Goal: Task Accomplishment & Management: Complete application form

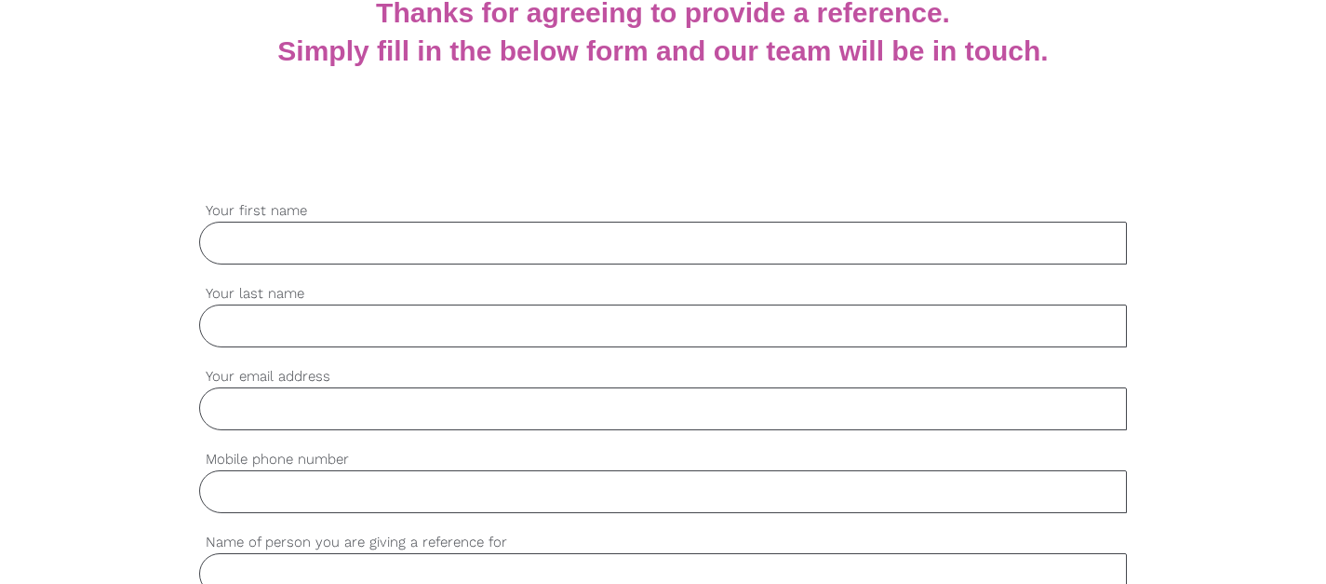
click at [527, 250] on input "Your first name" at bounding box center [663, 243] width 929 height 43
click at [380, 241] on input "Your first name" at bounding box center [663, 243] width 929 height 43
type input "[PERSON_NAME]"
click at [408, 330] on input "Your last name" at bounding box center [663, 325] width 929 height 43
type input "[PERSON_NAME]"
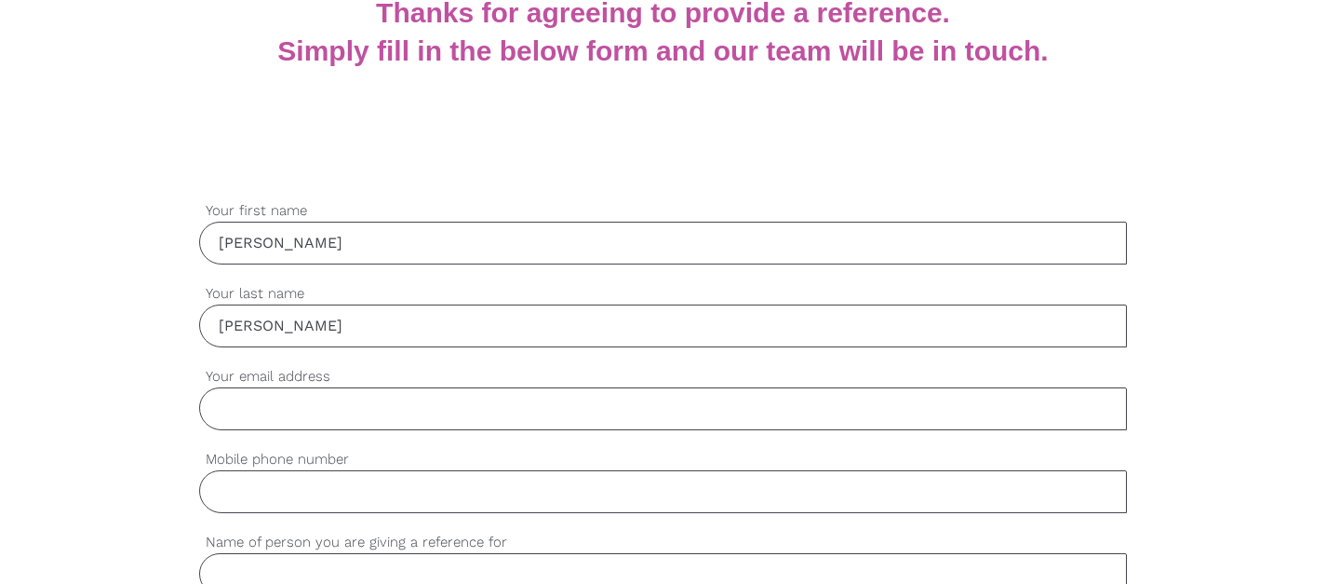
click at [580, 420] on input "Your email address" at bounding box center [663, 408] width 929 height 43
type input "[EMAIL_ADDRESS][DOMAIN_NAME]"
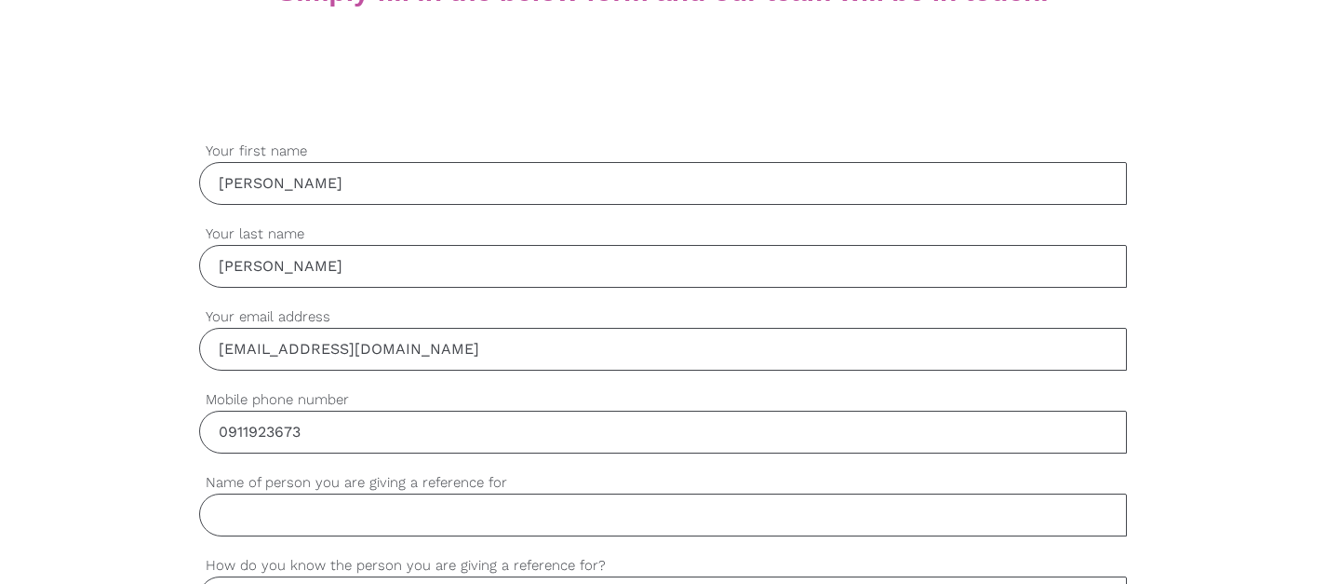
scroll to position [484, 0]
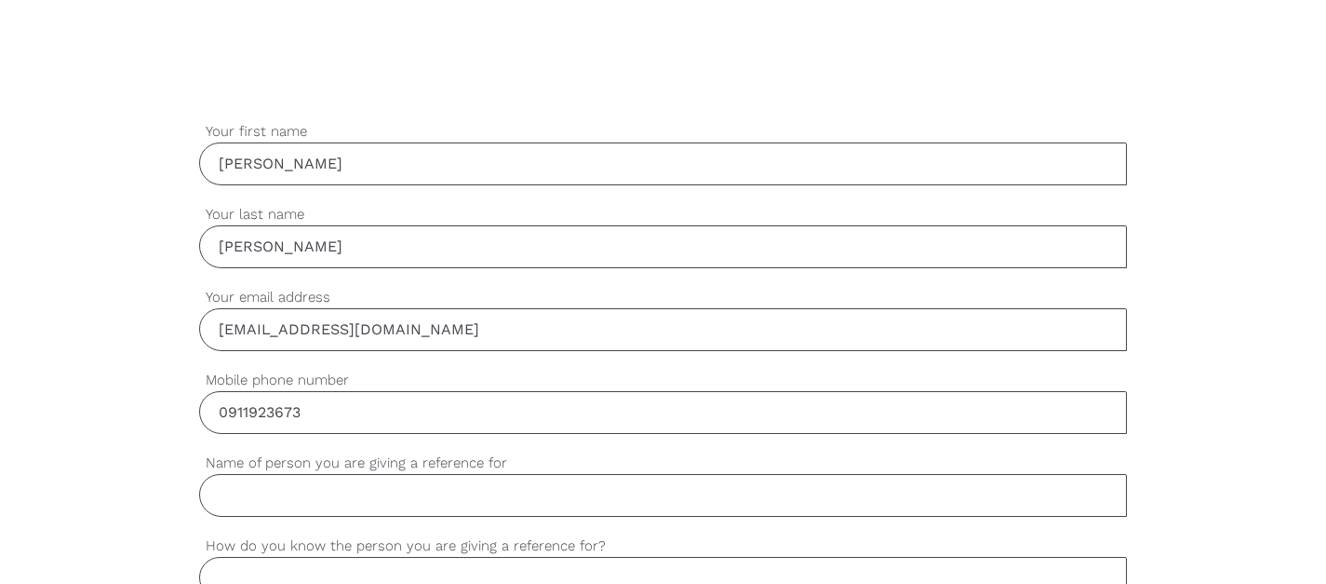
drag, startPoint x: 343, startPoint y: 414, endPoint x: 229, endPoint y: 412, distance: 114.5
click at [229, 412] on input "0911923673" at bounding box center [663, 412] width 929 height 43
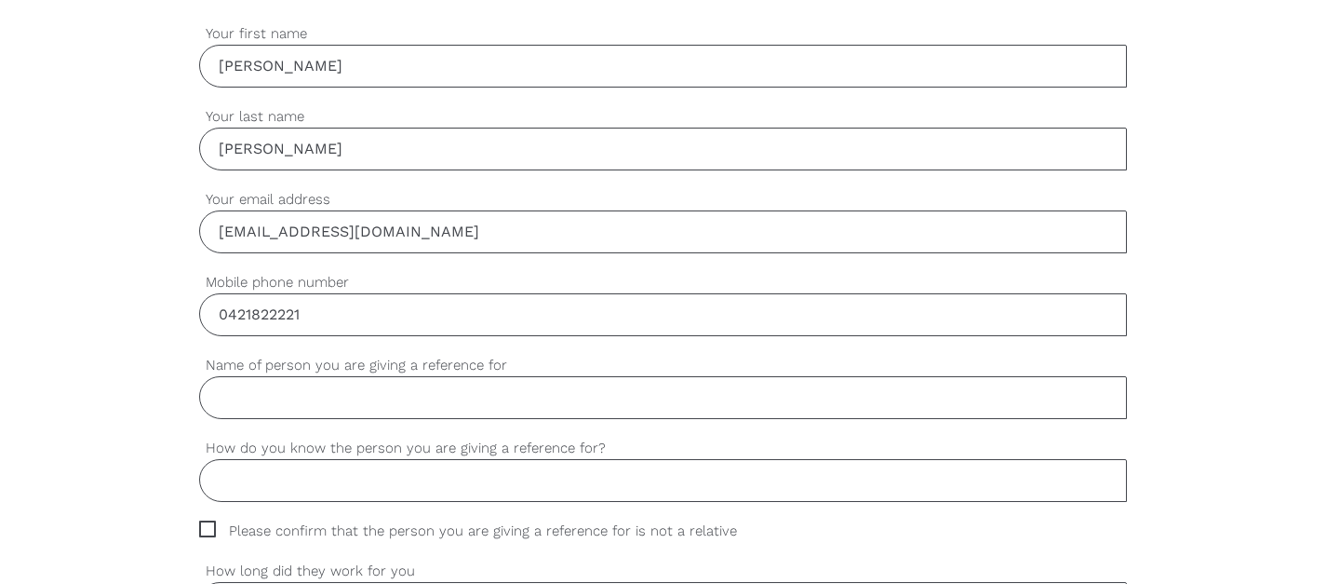
scroll to position [588, 0]
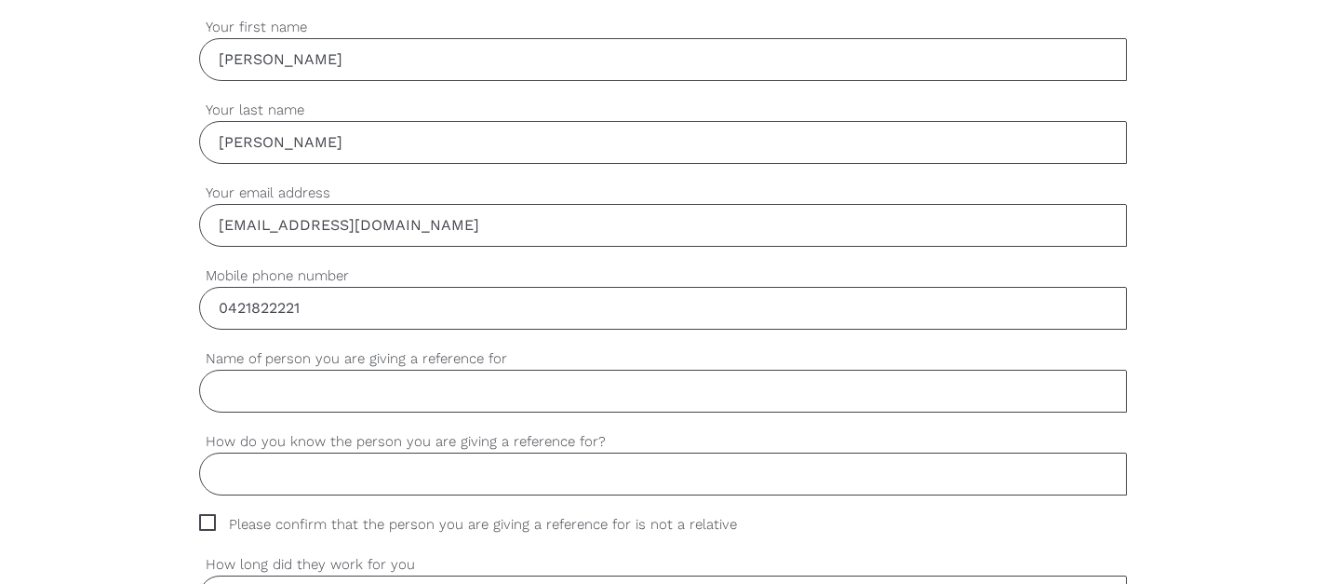
type input "0421822221"
click at [377, 391] on input "Name of person you are giving a reference for" at bounding box center [663, 391] width 929 height 43
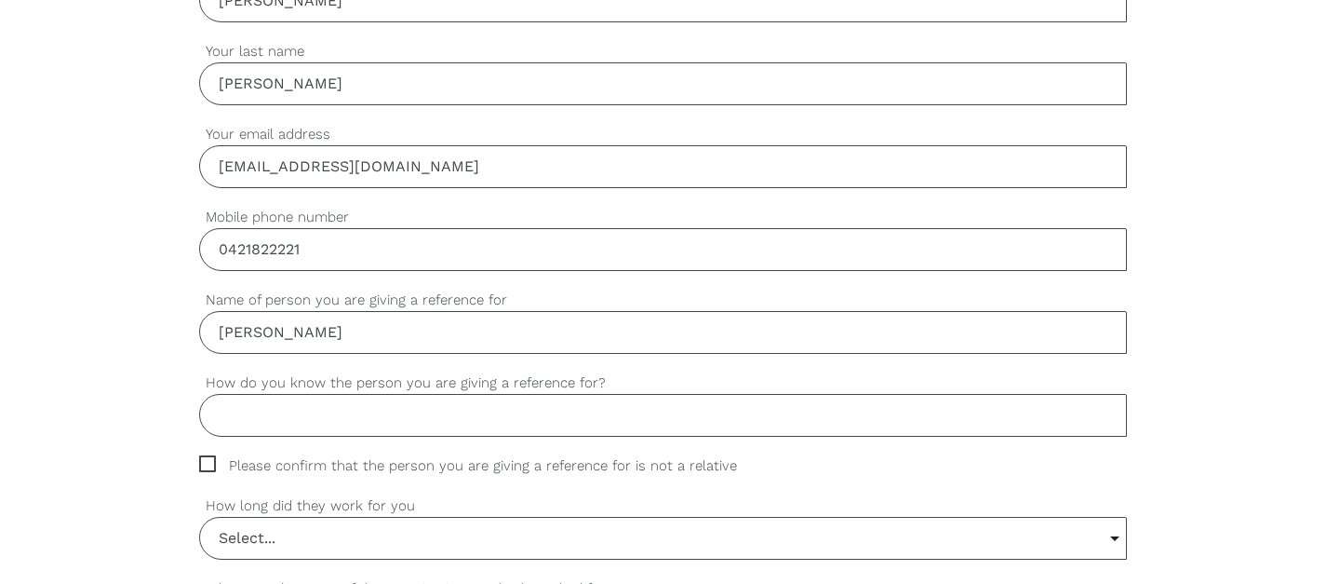
scroll to position [665, 0]
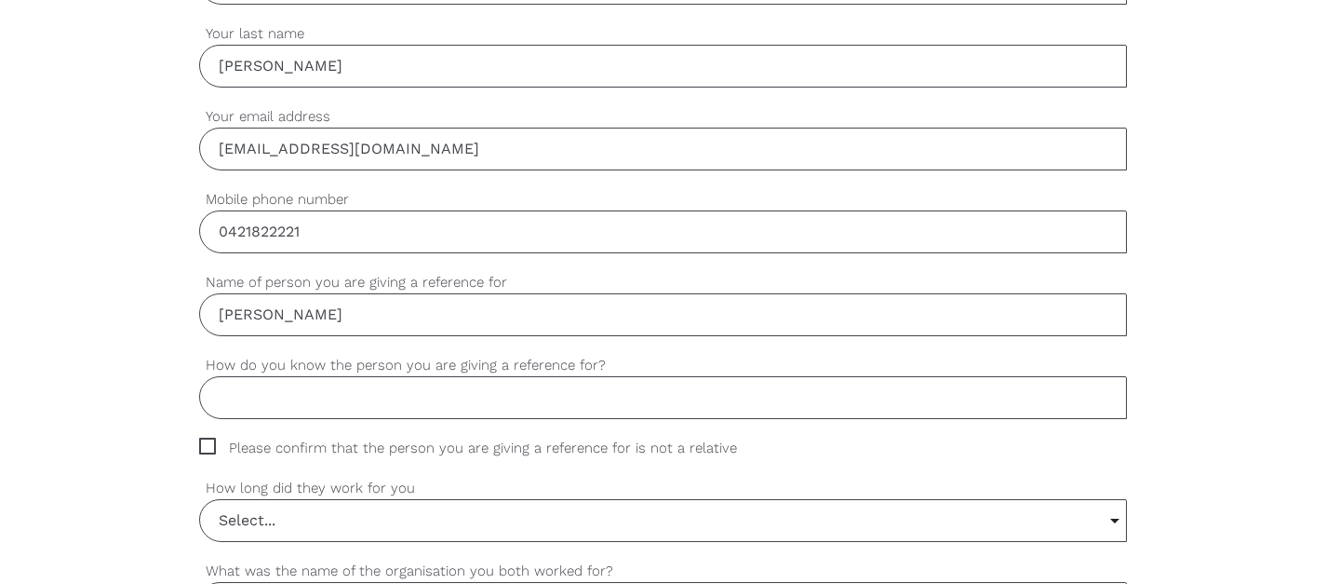
type input "[PERSON_NAME]"
click at [499, 397] on input "How do you know the person you are giving a reference for?" at bounding box center [663, 397] width 929 height 43
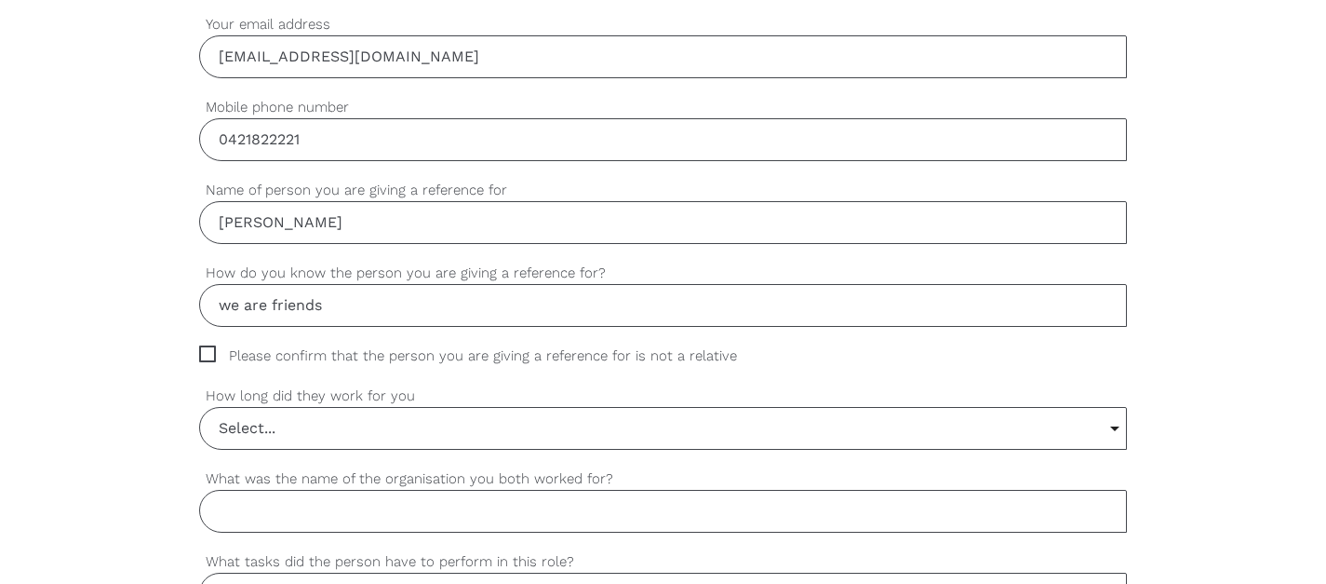
scroll to position [774, 0]
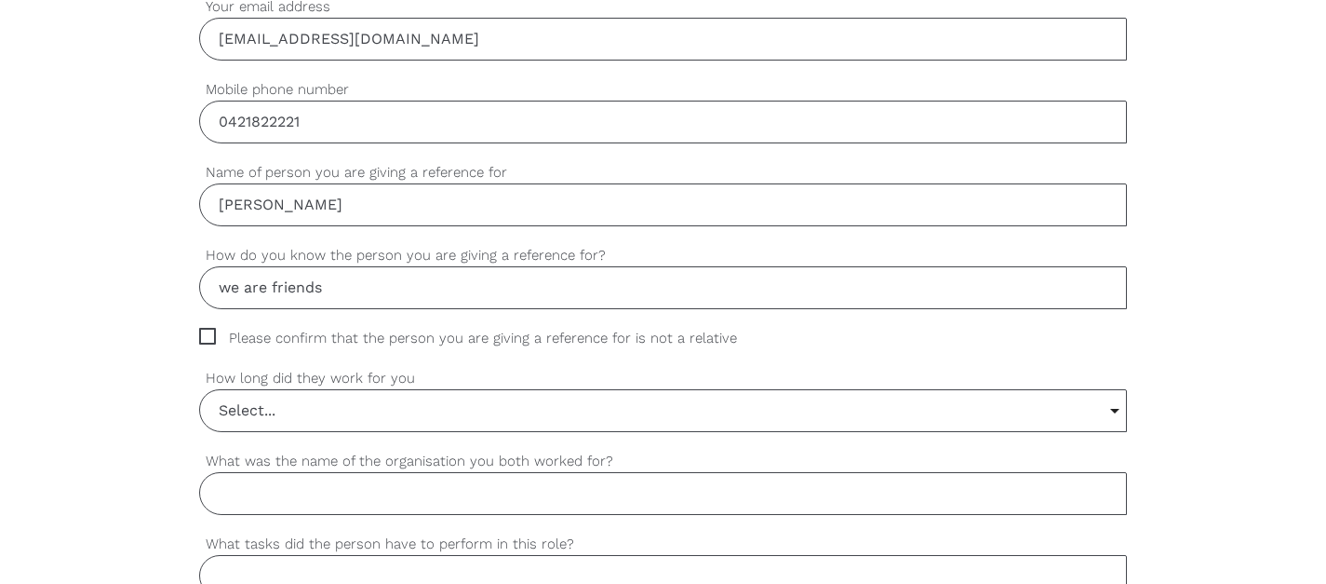
type input "we are friends"
click at [210, 333] on span "Please confirm that the person you are giving a reference for is not a relative" at bounding box center [485, 338] width 573 height 21
click at [210, 333] on input "Please confirm that the person you are giving a reference for is not a relative" at bounding box center [205, 334] width 12 height 12
checkbox input "true"
click at [285, 411] on input "Select..." at bounding box center [663, 410] width 927 height 41
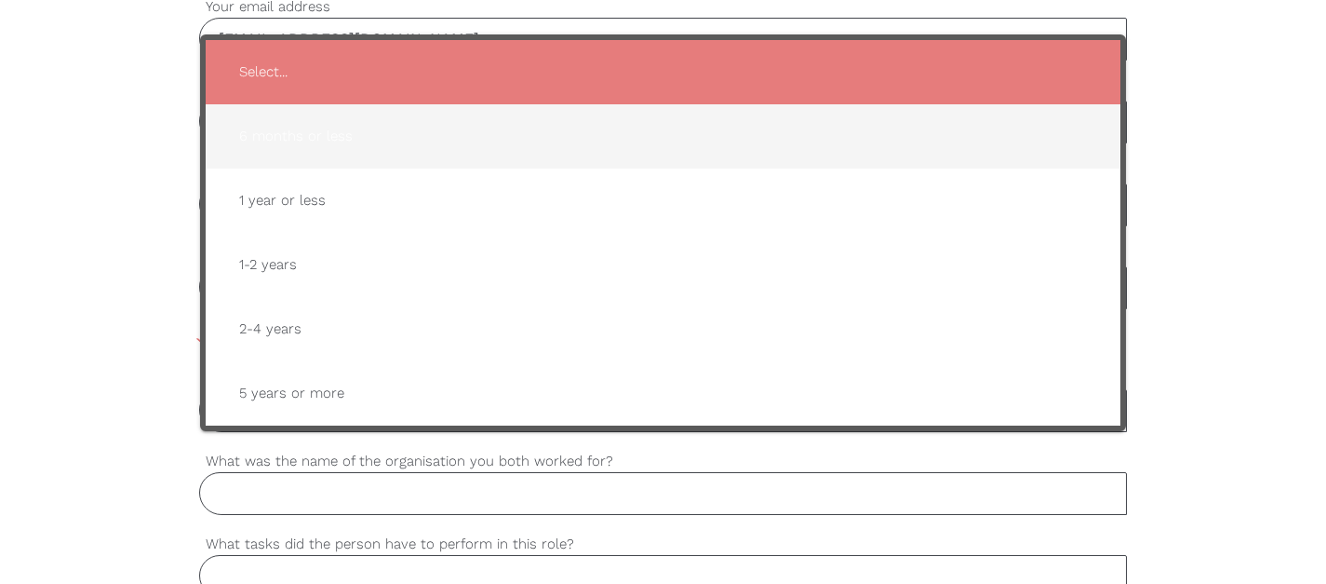
click at [342, 141] on span "6 months or less" at bounding box center [663, 137] width 879 height 46
type input "6 months or less"
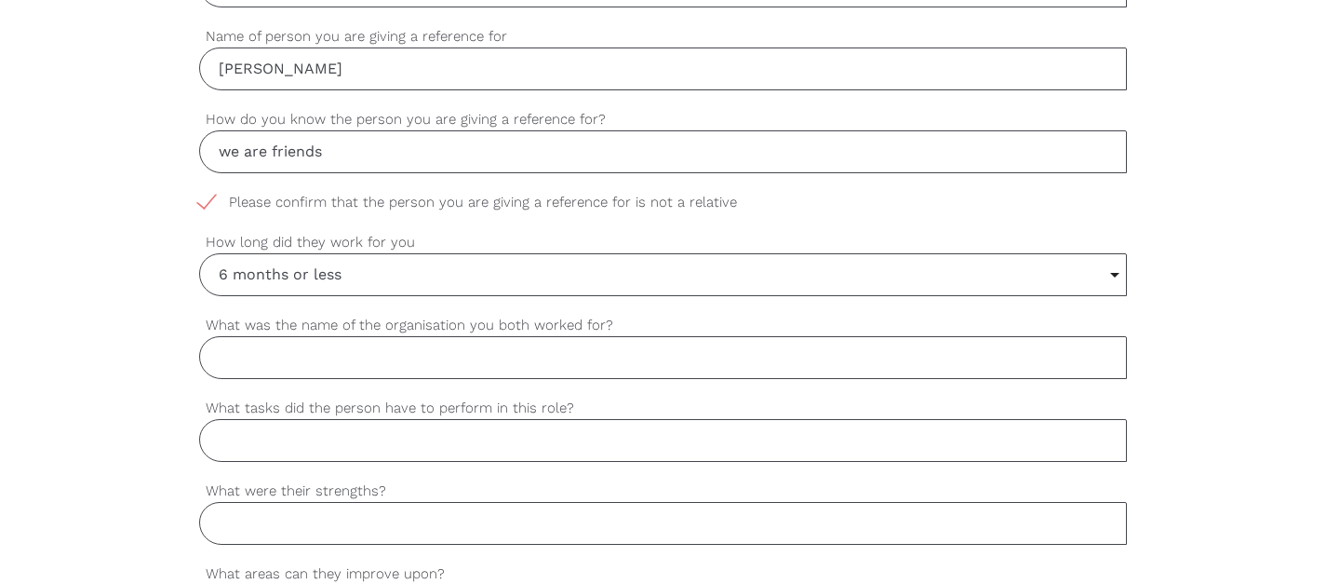
scroll to position [911, 0]
click at [505, 343] on input "What was the name of the organisation you both worked for?" at bounding box center [663, 356] width 929 height 43
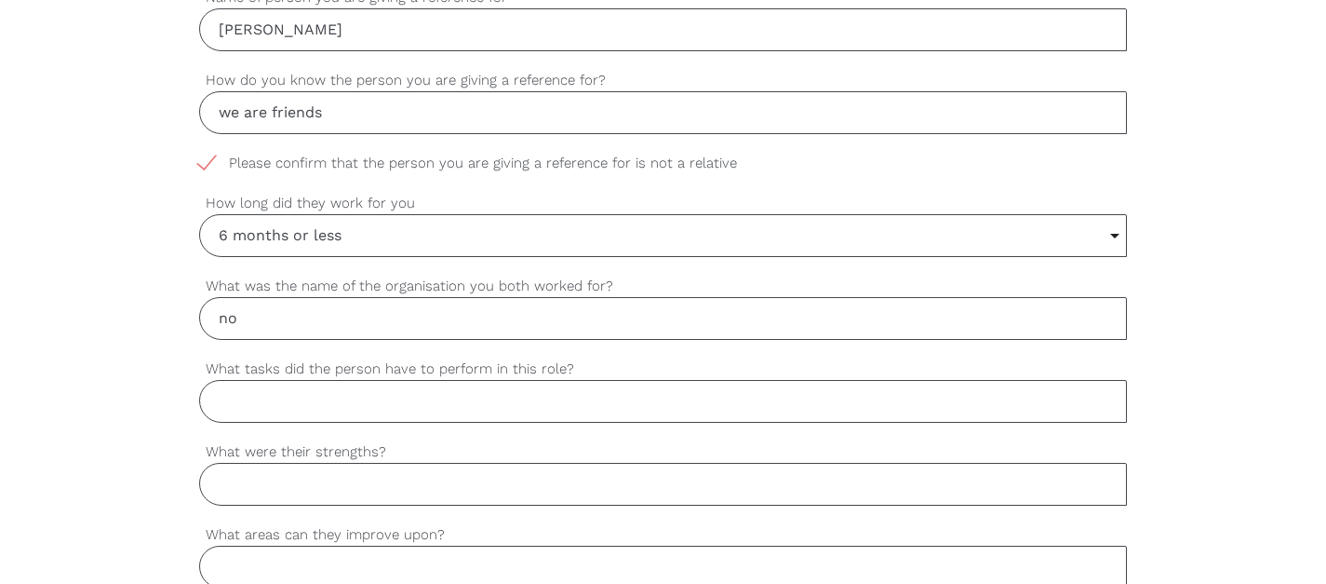
scroll to position [963, 0]
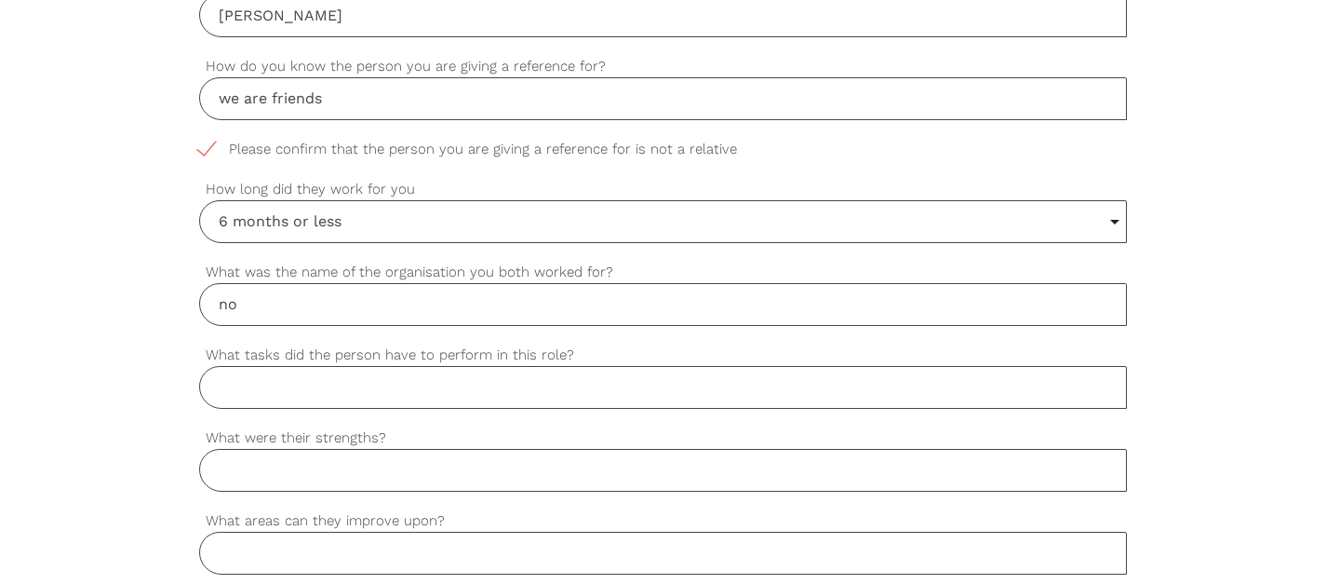
type input "n"
type input "w"
type input "n"
type input "/"
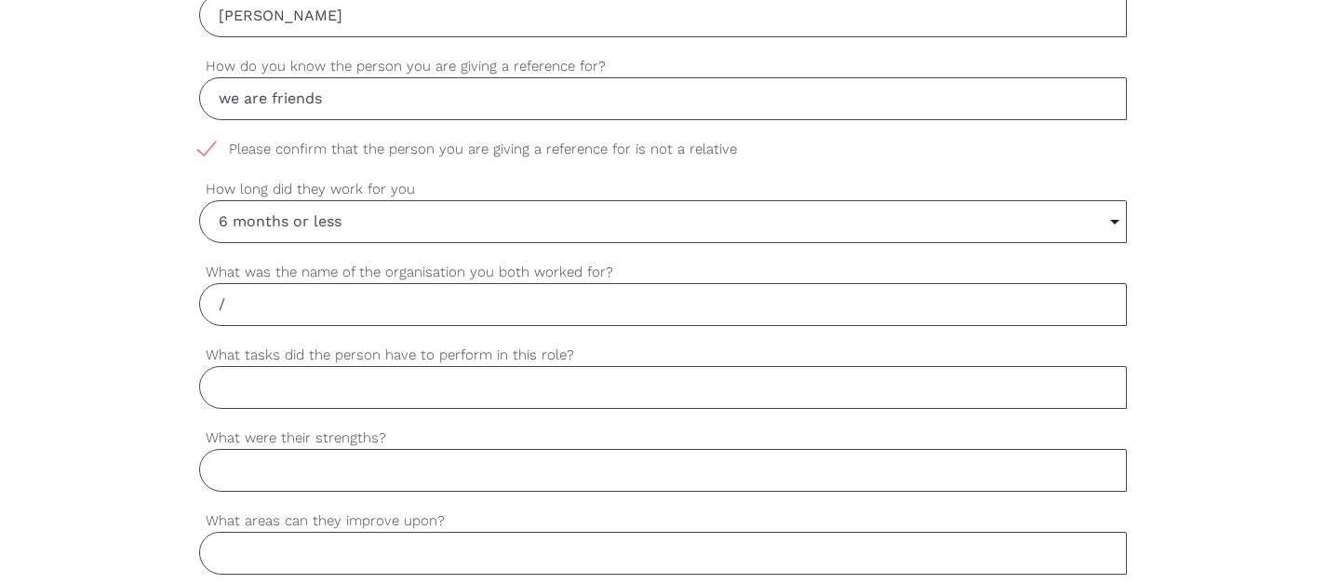
click at [546, 393] on input "What tasks did the person have to perform in this role?" at bounding box center [663, 387] width 929 height 43
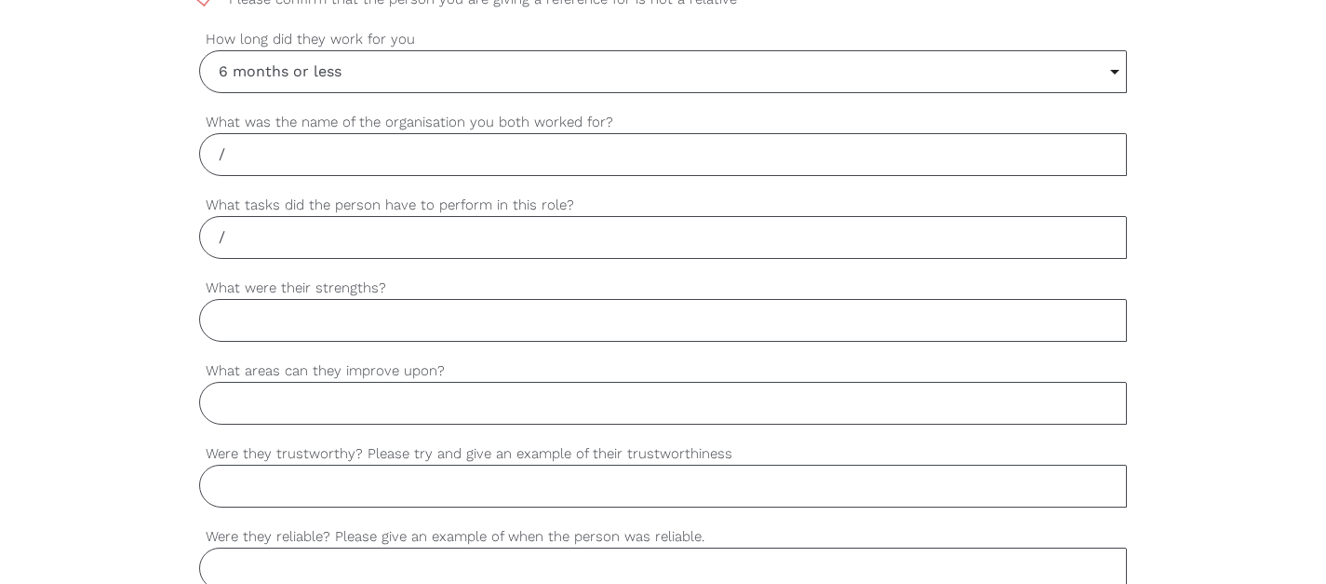
scroll to position [1107, 0]
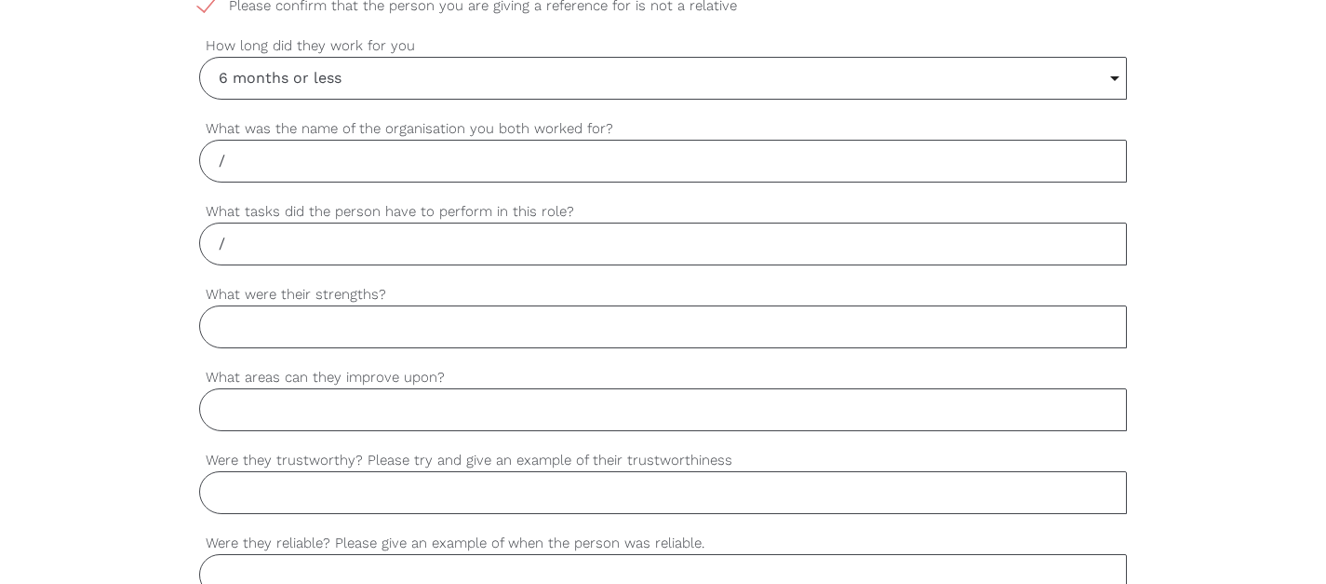
type input "/"
click at [693, 339] on input "What were their strengths?" at bounding box center [663, 326] width 929 height 43
paste input "They are patient, empathetic, reliable, and highly professional. They build str…"
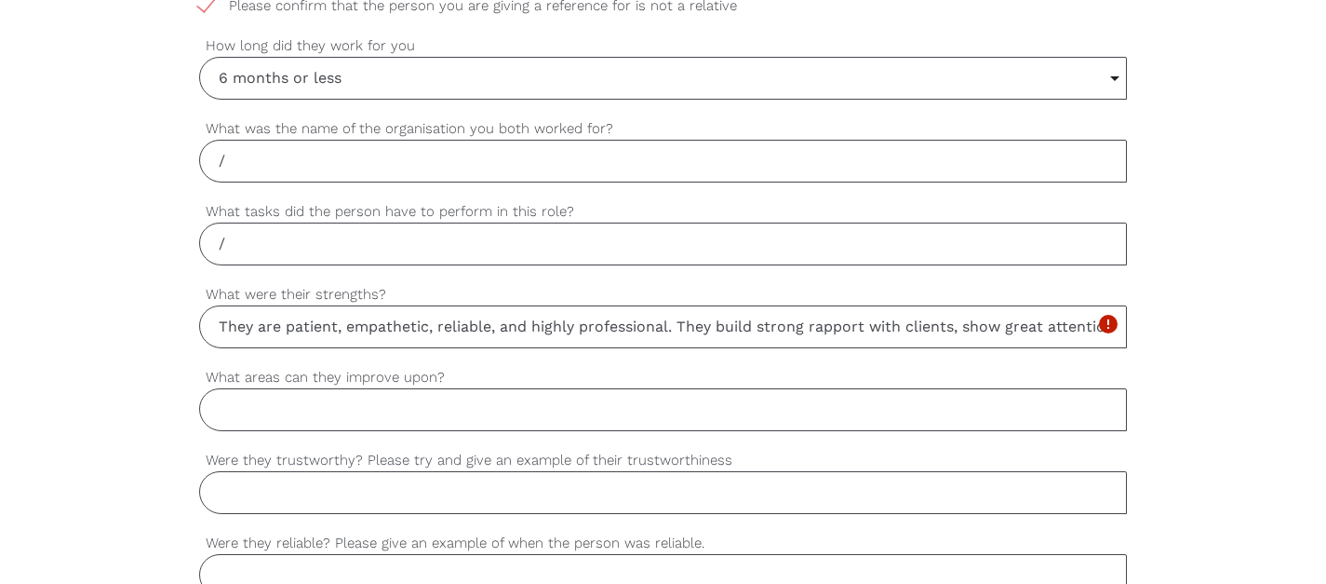
scroll to position [0, 506]
click at [241, 330] on input "They are patient, empathetic, reliable, and highly professional. They build str…" at bounding box center [663, 326] width 929 height 43
click at [317, 320] on input "They are patient, empathetic, reliable, and highly professional. They build str…" at bounding box center [663, 326] width 929 height 43
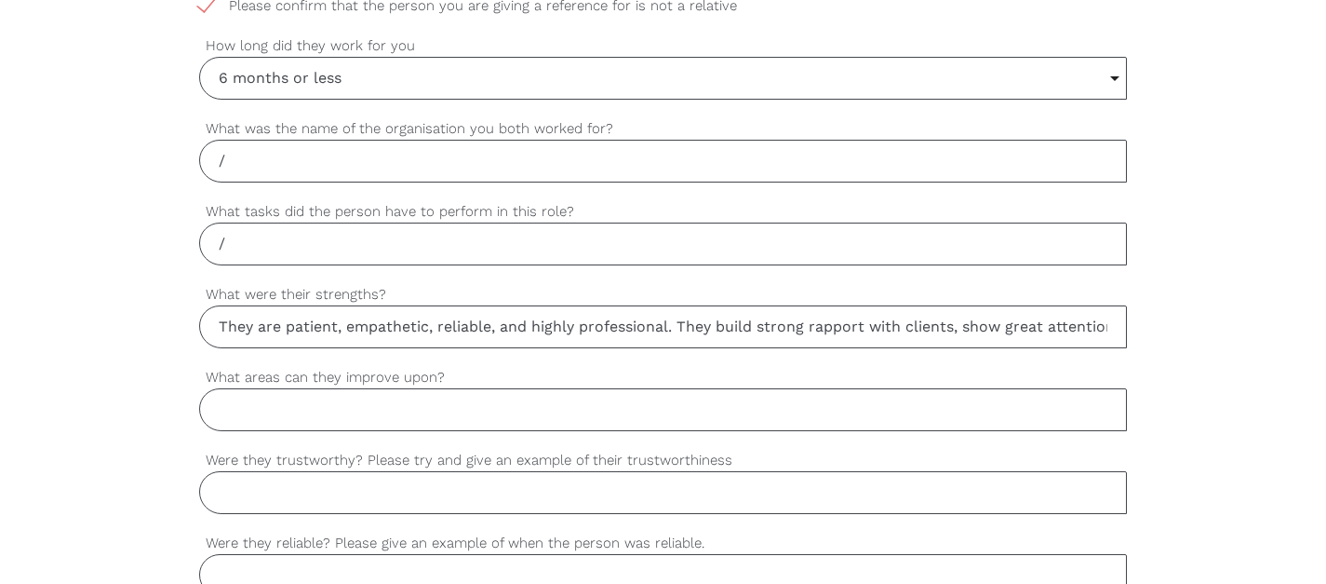
drag, startPoint x: 279, startPoint y: 326, endPoint x: 188, endPoint y: 325, distance: 91.2
click at [188, 325] on div "settings [PERSON_NAME] Your first name settings [PERSON_NAME] Your last name se…" at bounding box center [663, 335] width 1326 height 1748
click at [451, 331] on input "[PERSON_NAME] is patient, empathetic, reliable, and highly professional. They b…" at bounding box center [663, 326] width 929 height 43
drag, startPoint x: 536, startPoint y: 329, endPoint x: 711, endPoint y: 322, distance: 175.1
click at [711, 322] on input "[PERSON_NAME] is patient, empathetic, and reliable, and highly professional. Th…" at bounding box center [663, 326] width 929 height 43
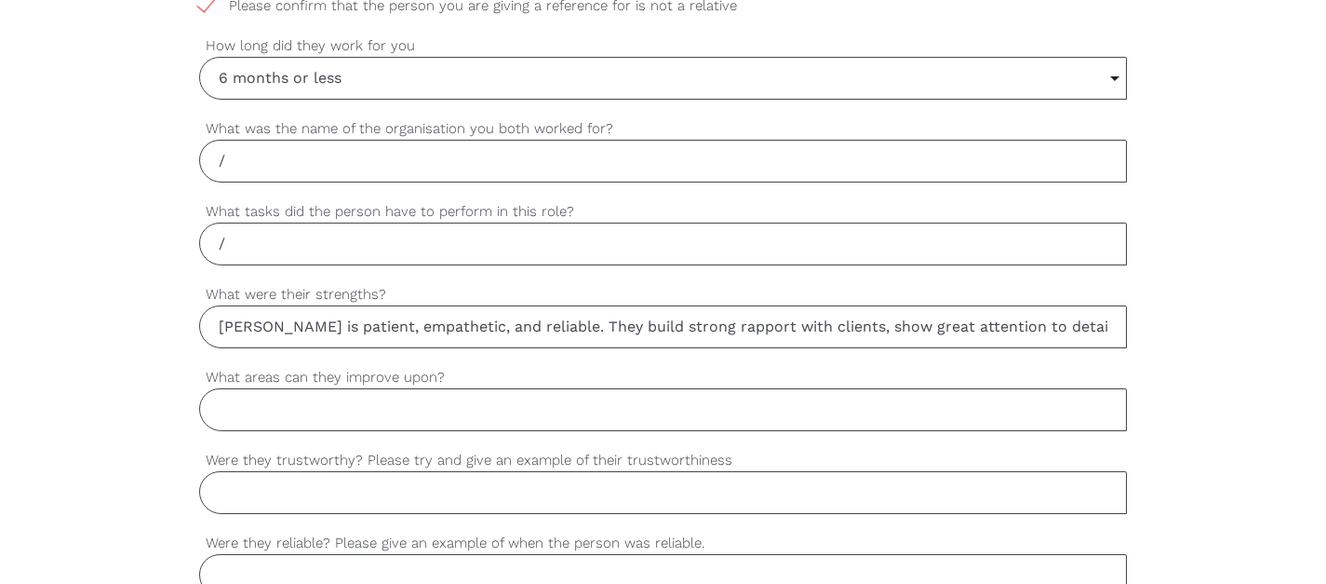
click at [785, 327] on input "[PERSON_NAME] is patient, empathetic, and reliable. They build strong rapport w…" at bounding box center [663, 326] width 929 height 43
click at [873, 329] on input "[PERSON_NAME] is patient, empathetic, and reliable. They build strong rapport w…" at bounding box center [663, 326] width 929 height 43
drag, startPoint x: 546, startPoint y: 329, endPoint x: 574, endPoint y: 329, distance: 27.9
click at [574, 329] on input "[PERSON_NAME] is patient, empathetic, and reliable. They build strong rapport w…" at bounding box center [663, 326] width 929 height 43
click at [603, 331] on input "[PERSON_NAME] is patient, empathetic, and reliable. He build strong rapport wit…" at bounding box center [663, 326] width 929 height 43
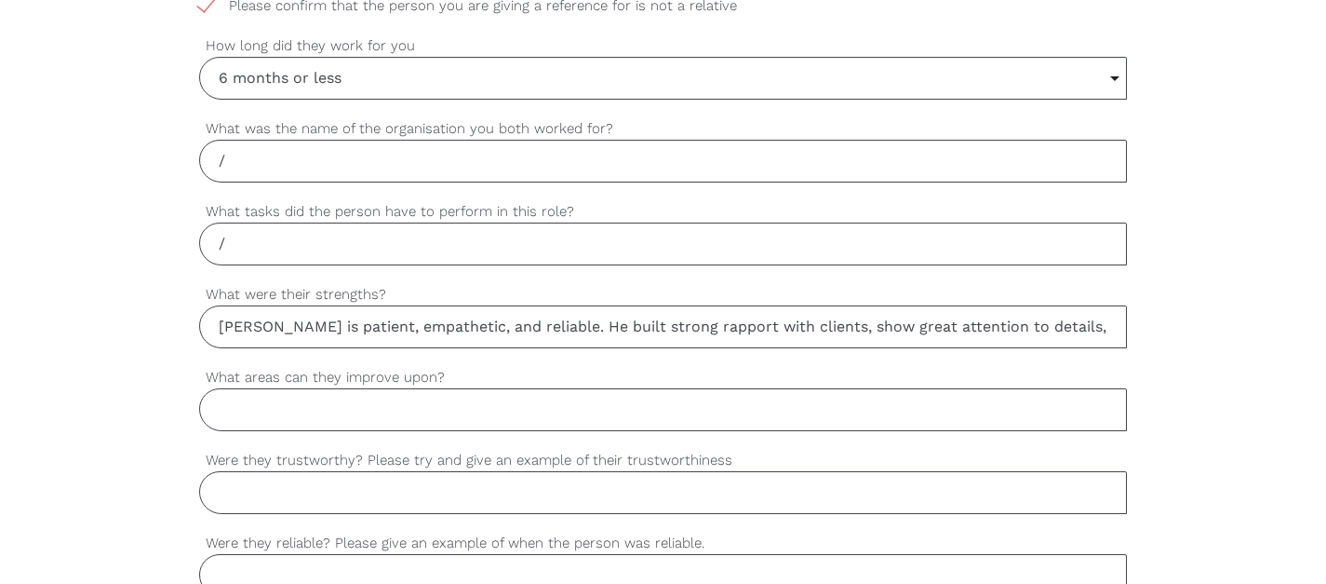
scroll to position [0, 363]
type input "[PERSON_NAME] is patient, empathetic, and reliable. He built strong rapport wit…"
click at [596, 411] on input "What areas can they improve upon?" at bounding box center [663, 409] width 929 height 43
paste input "they can be very dedicated to their role, so learning to balance workload and s…"
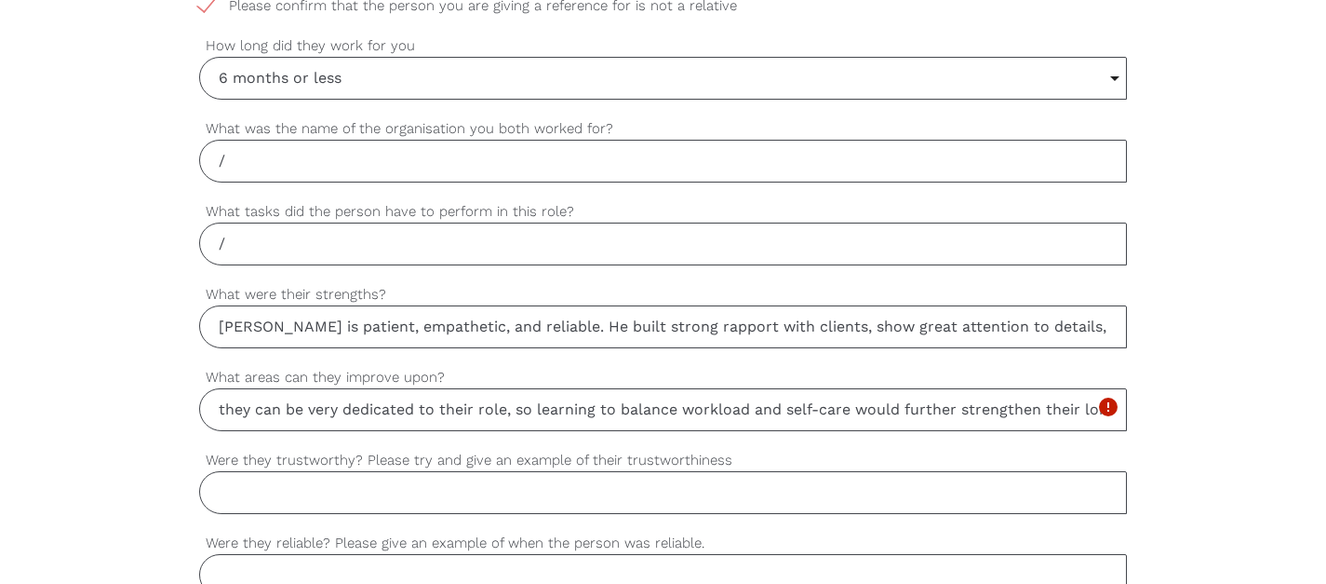
scroll to position [0, 150]
click at [299, 411] on input "they can be very dedicated to their role, so learning to balance workload and s…" at bounding box center [663, 409] width 929 height 43
drag, startPoint x: 340, startPoint y: 413, endPoint x: 163, endPoint y: 401, distance: 177.3
click at [163, 401] on div "settings [PERSON_NAME] Your first name settings [PERSON_NAME] Your last name se…" at bounding box center [663, 335] width 1326 height 1748
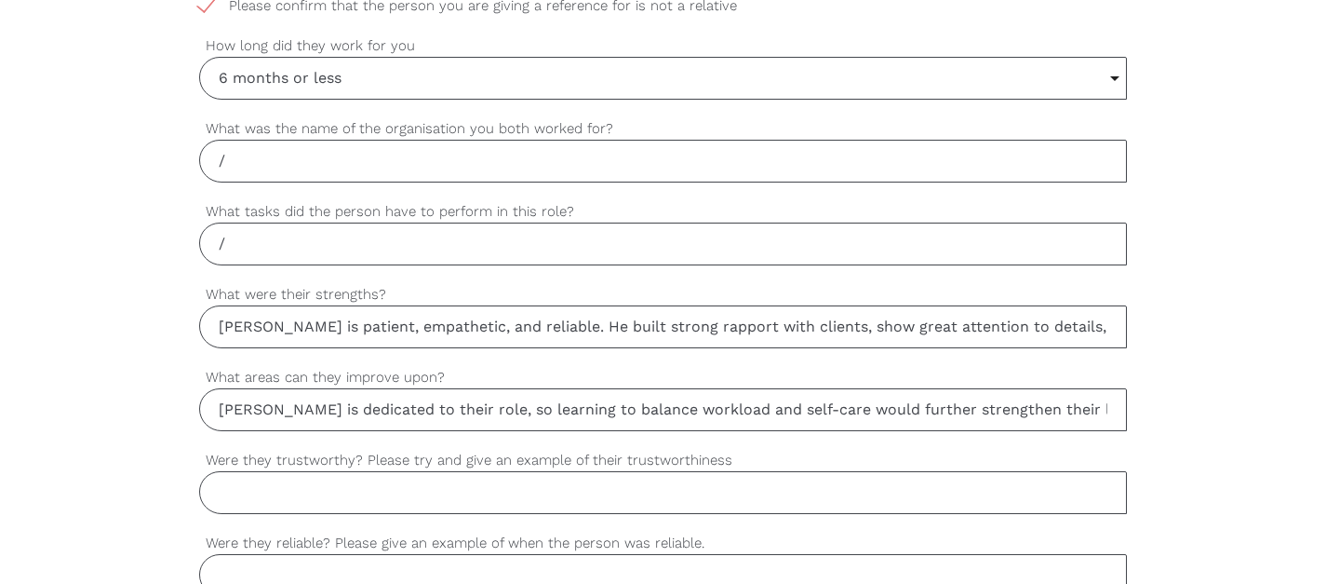
drag, startPoint x: 393, startPoint y: 414, endPoint x: 430, endPoint y: 413, distance: 37.2
click at [430, 413] on input "[PERSON_NAME] is dedicated to their role, so learning to balance workload and s…" at bounding box center [663, 409] width 929 height 43
click at [516, 415] on input "[PERSON_NAME] is dedicated to his role, so learning to balance workload and sel…" at bounding box center [663, 409] width 929 height 43
click at [1034, 414] on input "[PERSON_NAME] is dedicated to his role, so learning to balance workload and sel…" at bounding box center [663, 409] width 929 height 43
drag, startPoint x: 988, startPoint y: 407, endPoint x: 1020, endPoint y: 413, distance: 33.2
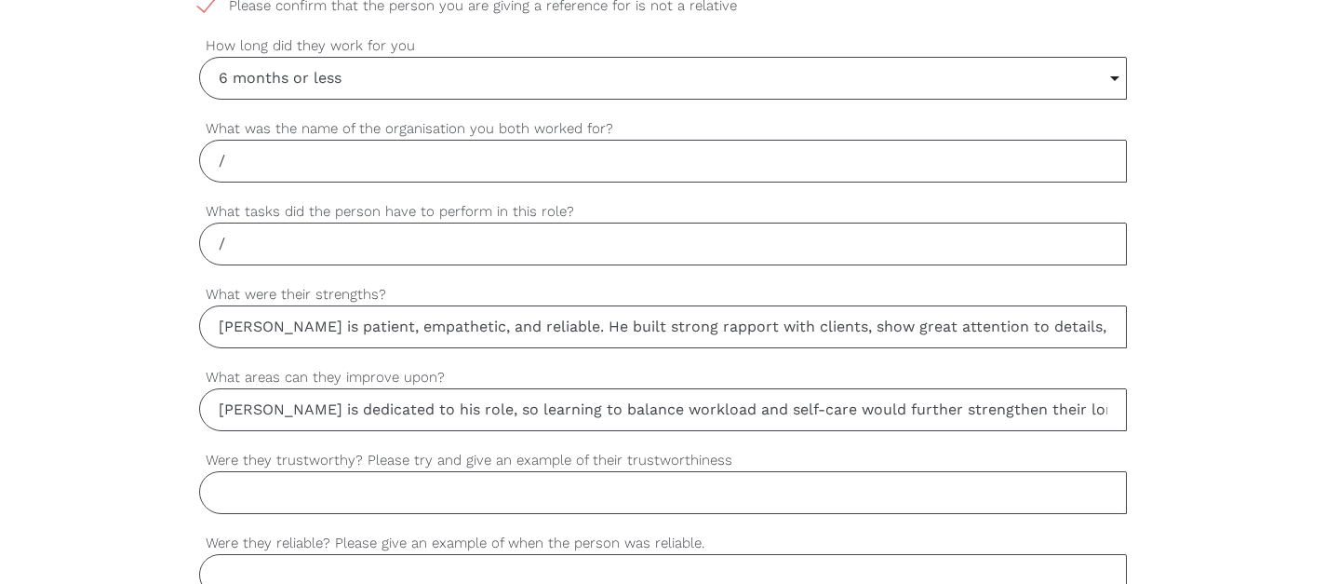
click at [1020, 413] on input "[PERSON_NAME] is dedicated to his role, so learning to balance workload and sel…" at bounding box center [663, 409] width 929 height 43
drag, startPoint x: 720, startPoint y: 409, endPoint x: 903, endPoint y: 411, distance: 183.4
click at [903, 411] on input "[PERSON_NAME] is dedicated to his role, so learning to balance workload and sel…" at bounding box center [663, 409] width 929 height 43
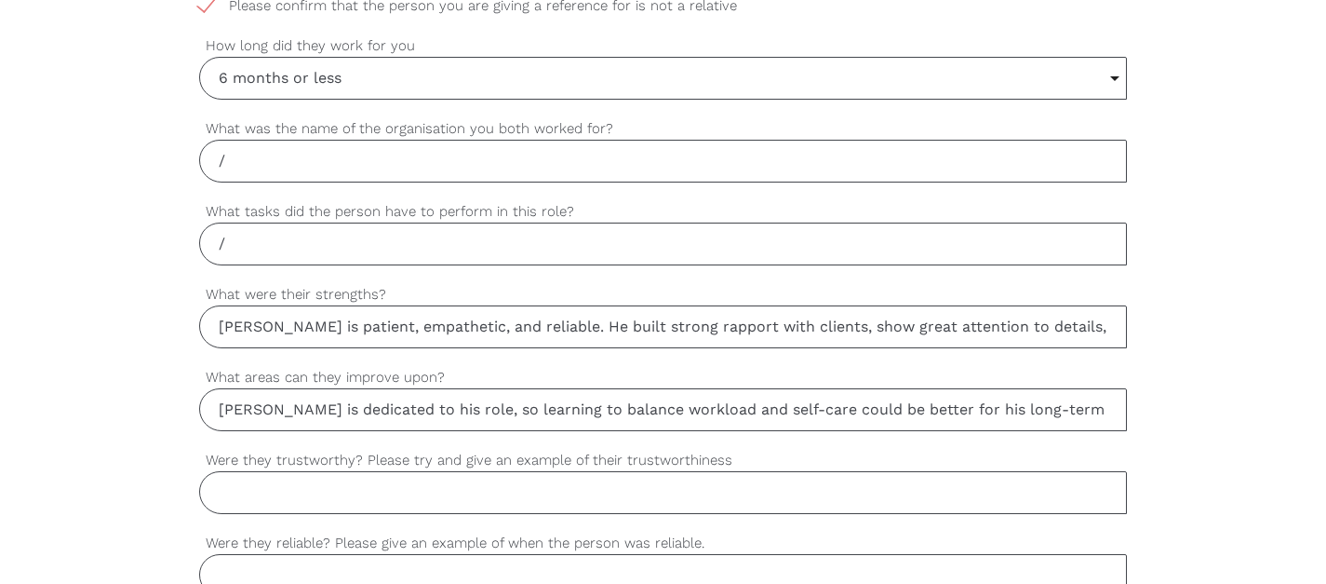
click at [1096, 414] on input "[PERSON_NAME] is dedicated to his role, so learning to balance workload and sel…" at bounding box center [663, 409] width 929 height 43
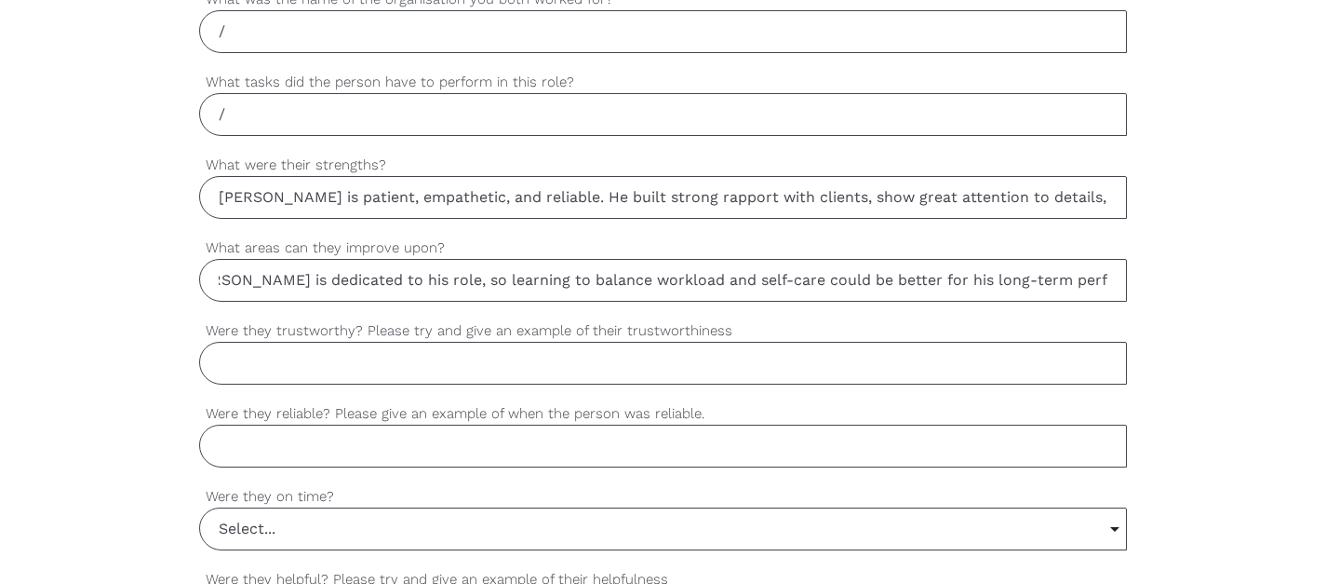
scroll to position [1234, 0]
type input "[PERSON_NAME] is dedicated to his role, so learning to balance workload and sel…"
click at [806, 375] on input "Were they trustworthy? Please try and give an example of their trustworthiness" at bounding box center [663, 364] width 929 height 43
paste input "they were often entrusted with clients’ personal needs and confidential informa…"
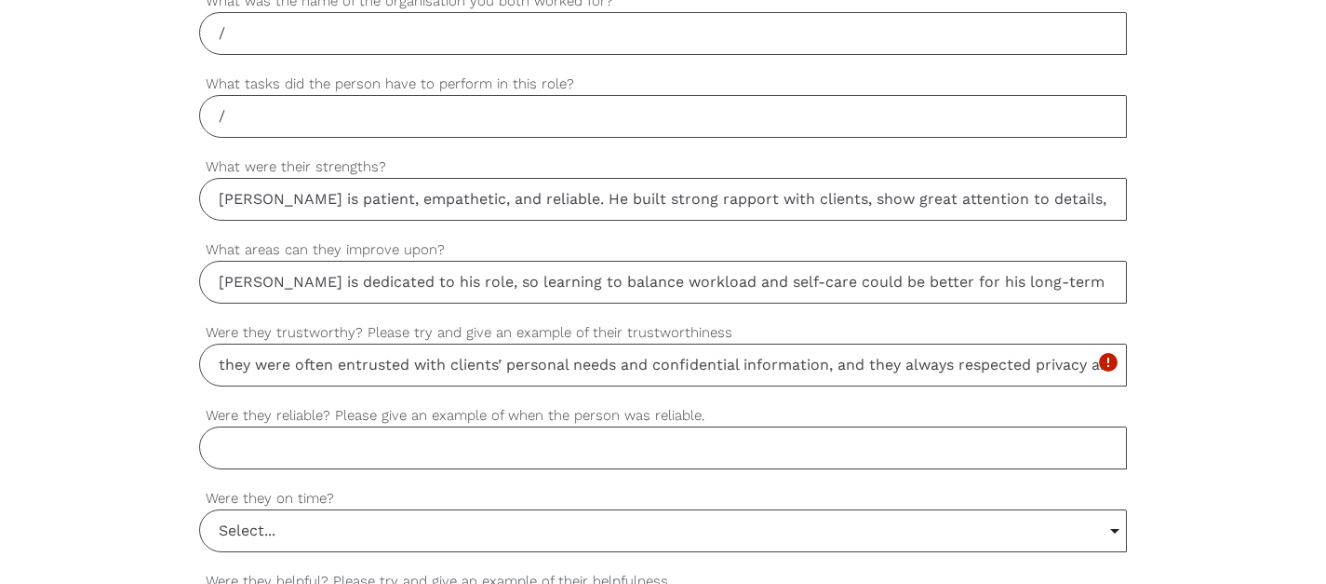
scroll to position [0, 299]
click at [324, 369] on input "they were often entrusted with clients’ personal needs and confidential informa…" at bounding box center [663, 364] width 929 height 43
drag, startPoint x: 215, startPoint y: 368, endPoint x: 330, endPoint y: 365, distance: 114.5
click at [330, 365] on input "they were often entrusted with clients’ personal needs and confidential informa…" at bounding box center [663, 364] width 929 height 43
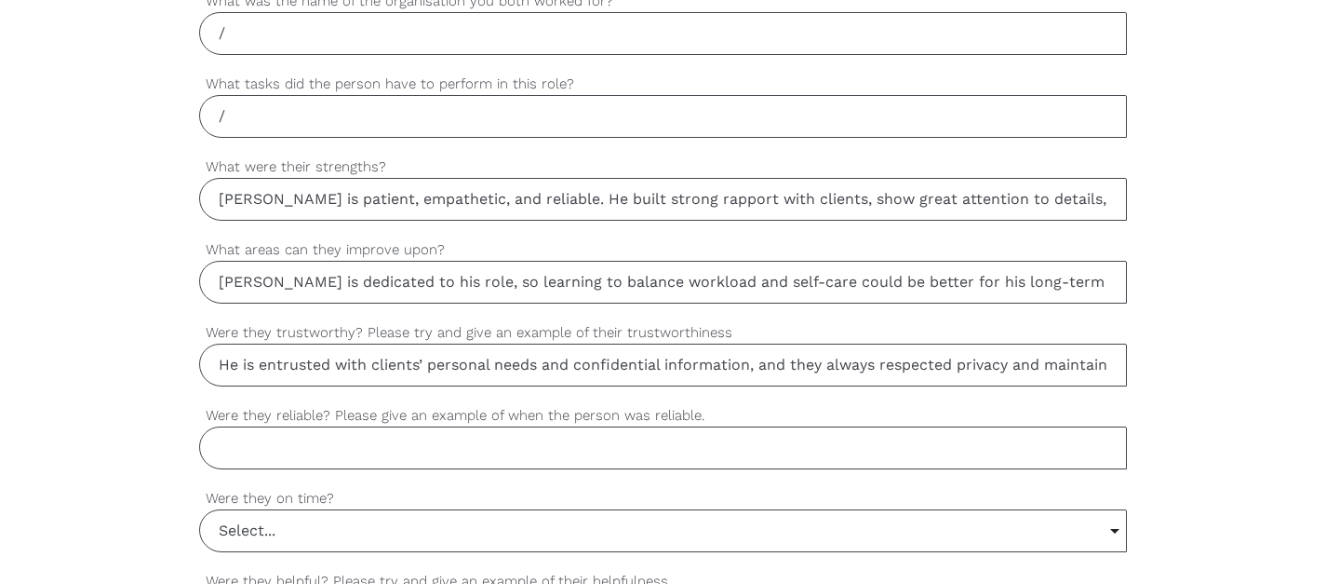
click at [552, 368] on input "He is entrusted with clients’ personal needs and confidential information, and …" at bounding box center [663, 364] width 929 height 43
click at [785, 373] on input "He is entrusted with clients’ personal needs and confidential information, and …" at bounding box center [663, 364] width 929 height 43
click at [891, 367] on input "He is entrusted with clients’ personal needs and confidential information, and …" at bounding box center [663, 364] width 929 height 43
drag, startPoint x: 576, startPoint y: 367, endPoint x: 607, endPoint y: 365, distance: 30.8
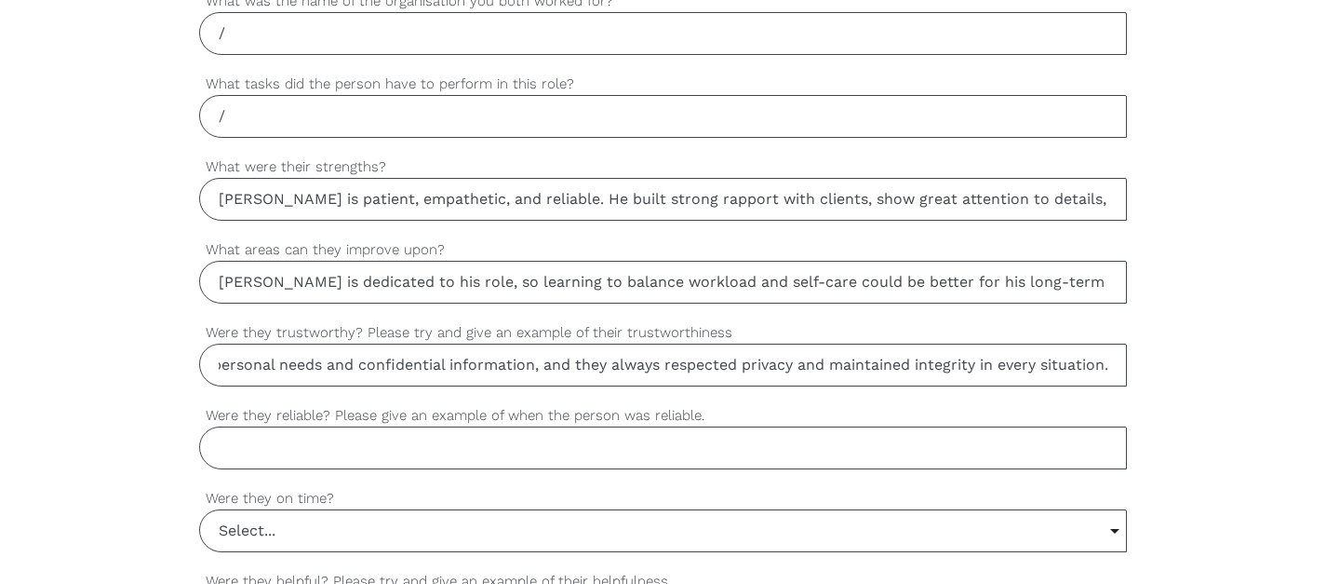
click at [607, 365] on input "He is entrusted with clients’ personal needs and confidential information, and …" at bounding box center [663, 364] width 929 height 43
click at [742, 372] on input "He is entrusted with clients’ personal needs and confidential information, and …" at bounding box center [663, 364] width 929 height 43
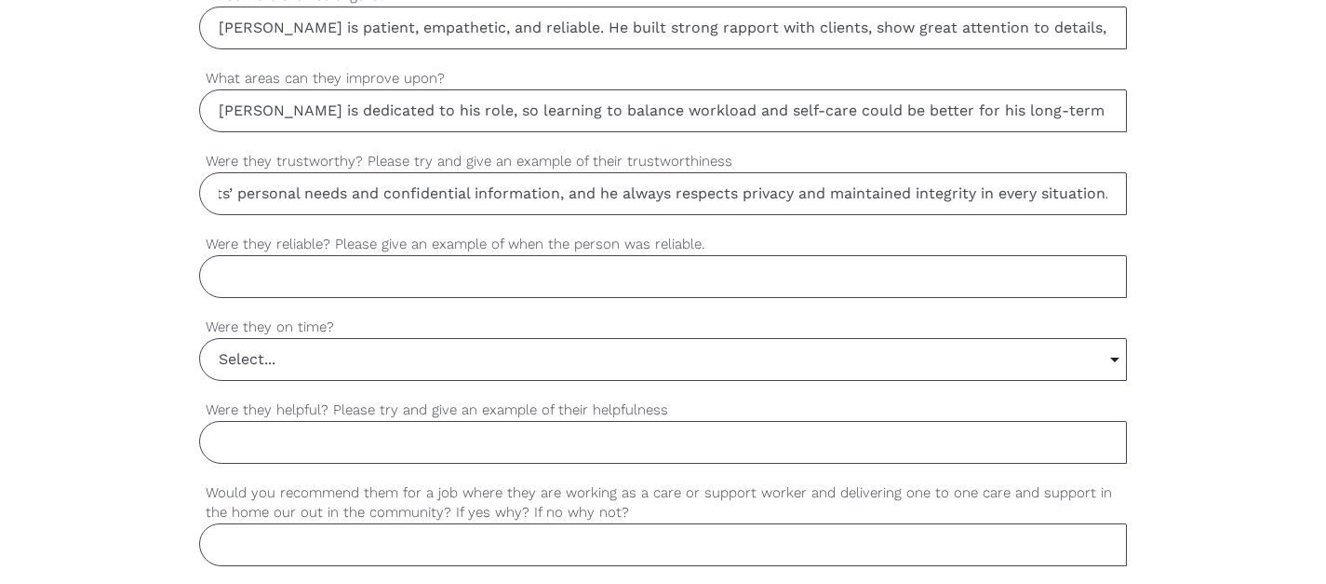
scroll to position [1407, 0]
type input "He is entrusted with clients’ personal needs and confidential information, and …"
click at [575, 266] on input "Were they reliable? Please give an example of when the person was reliable." at bounding box center [663, 274] width 929 height 43
click at [345, 377] on input "Select..." at bounding box center [663, 357] width 927 height 41
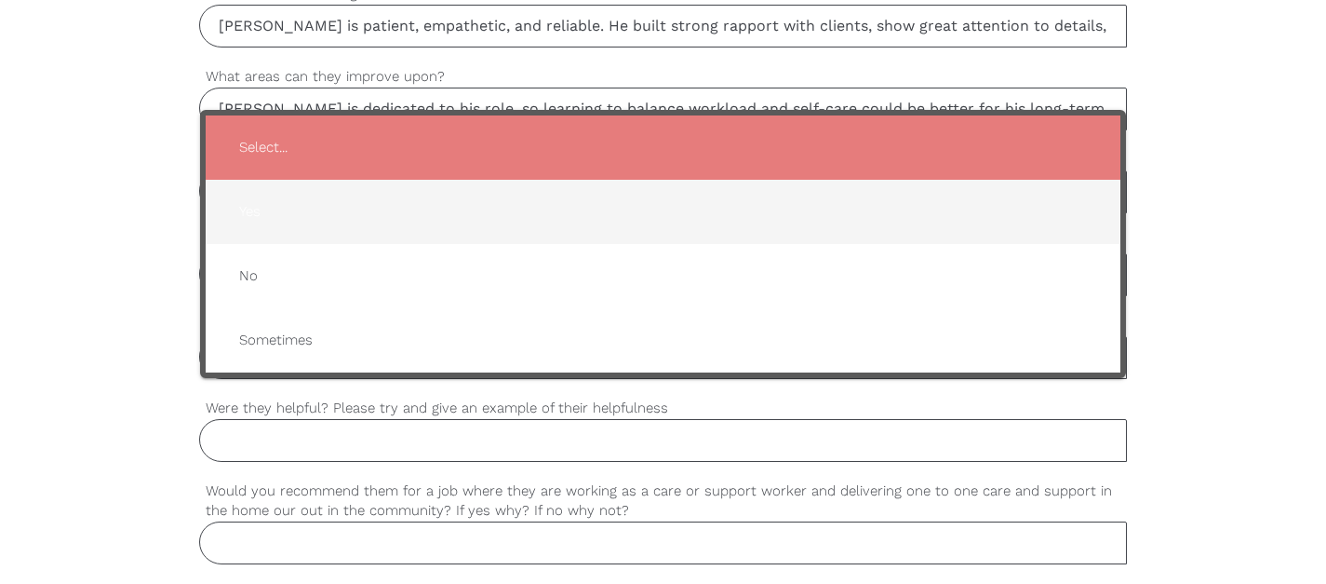
click at [321, 234] on span "Yes" at bounding box center [663, 212] width 879 height 46
type input "Yes"
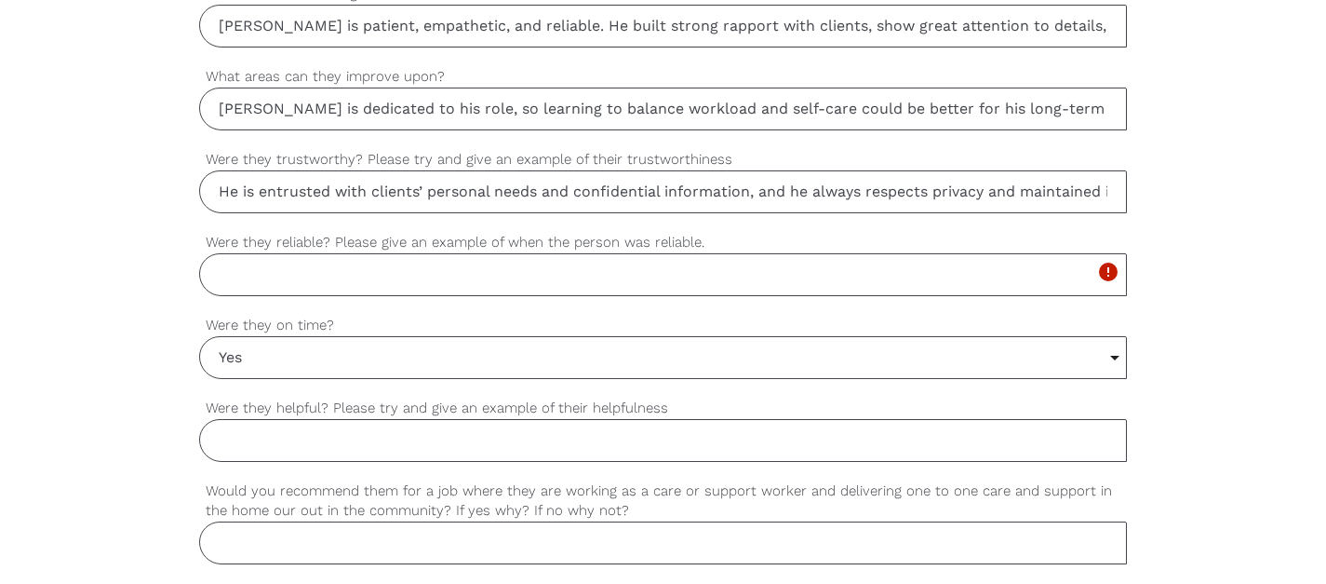
click at [320, 278] on input "Were they reliable? Please give an example of when the person was reliable." at bounding box center [663, 274] width 929 height 43
drag, startPoint x: 939, startPoint y: 112, endPoint x: 1149, endPoint y: 106, distance: 209.5
click at [1149, 106] on div "settings [PERSON_NAME] Your first name settings [PERSON_NAME] Your last name se…" at bounding box center [663, 34] width 1326 height 1748
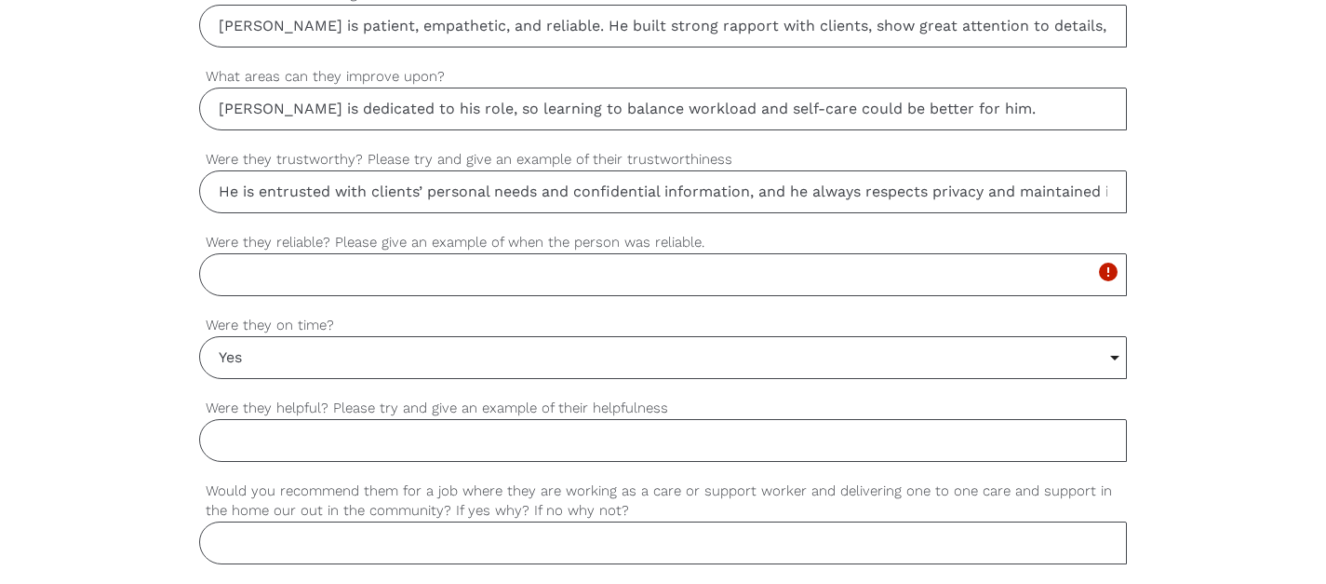
type input "[PERSON_NAME] is dedicated to his role, so learning to balance workload and sel…"
click at [519, 288] on input "Were they reliable? Please give an example of when the person was reliable." at bounding box center [663, 274] width 929 height 43
paste input "Yes. For instance, whenever a shift change was needed or when urgent support wa…"
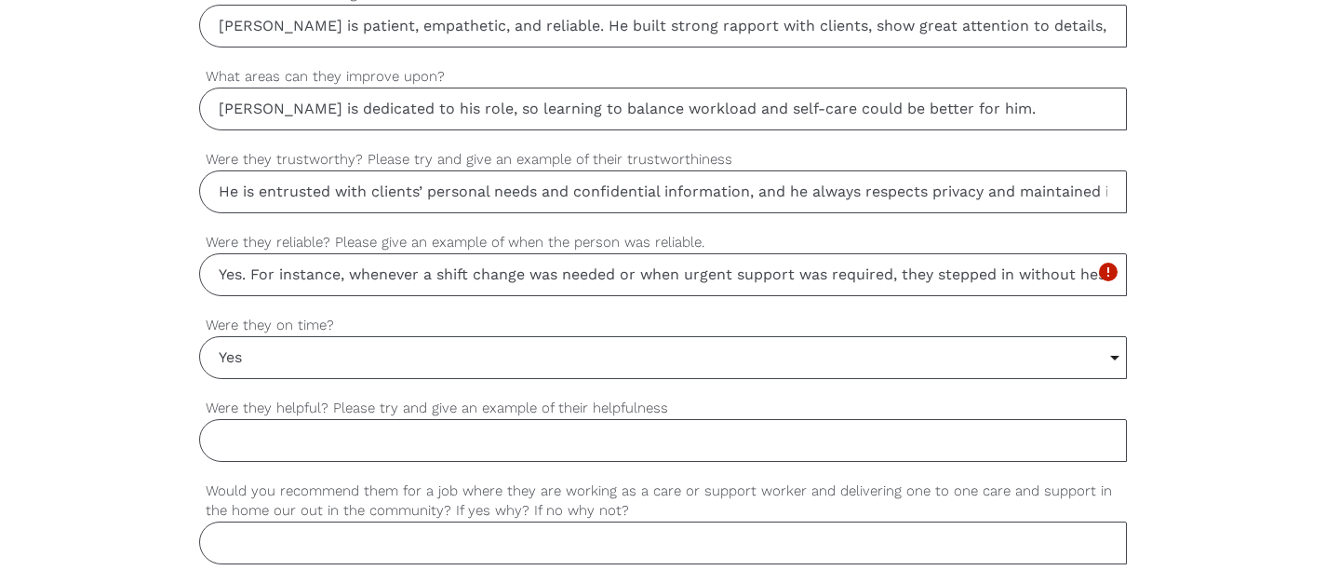
scroll to position [0, 433]
click at [734, 286] on input "Yes. For instance, whenever a shift change was needed or when urgent support wa…" at bounding box center [663, 274] width 929 height 43
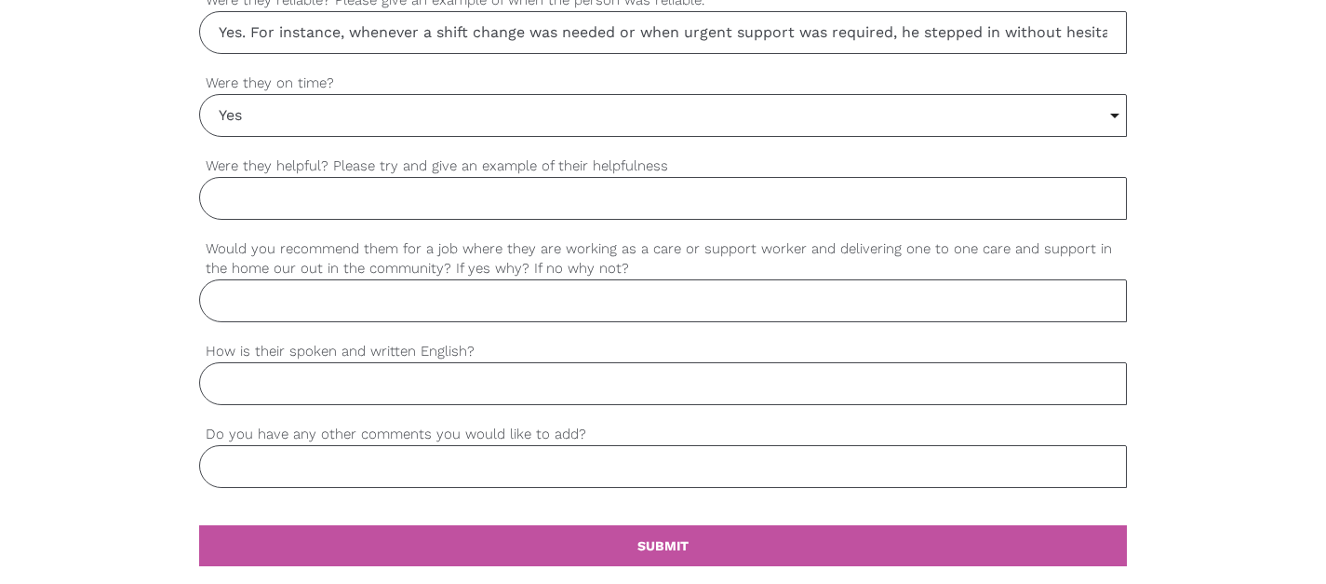
scroll to position [1658, 0]
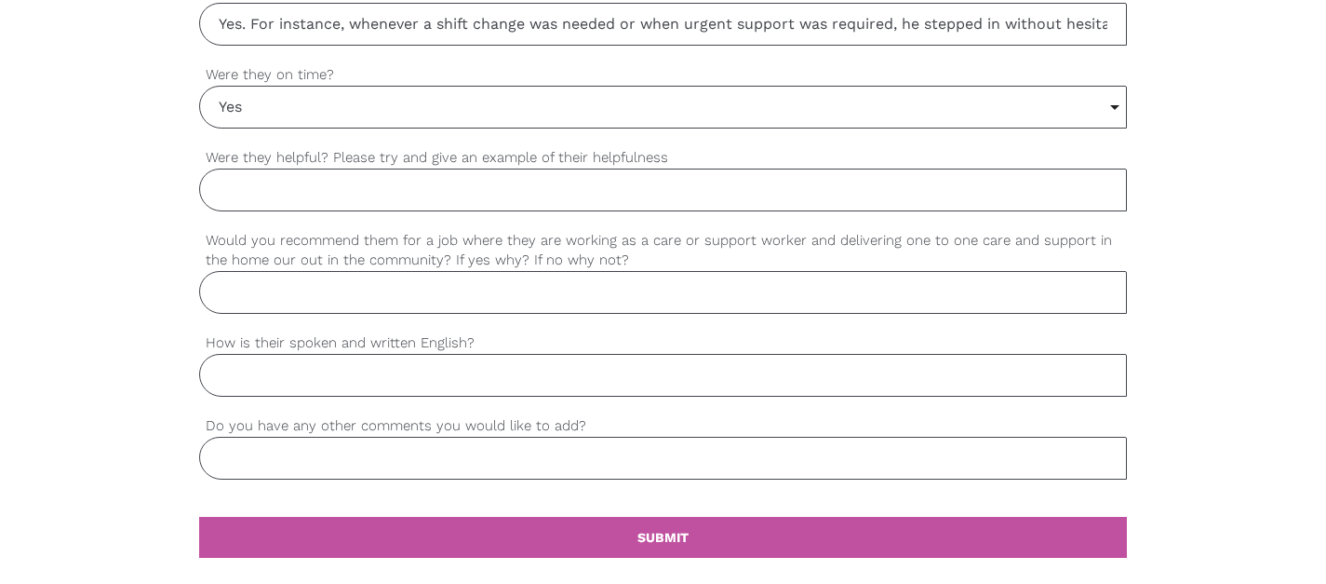
type input "Yes. For instance, whenever a shift change was needed or when urgent support wa…"
click at [441, 209] on input "Were they helpful? Please try and give an example of their helpfulness" at bounding box center [663, 189] width 929 height 43
paste input "Yes. They frequently went above and beyond, such as staying late to ensure a cl…"
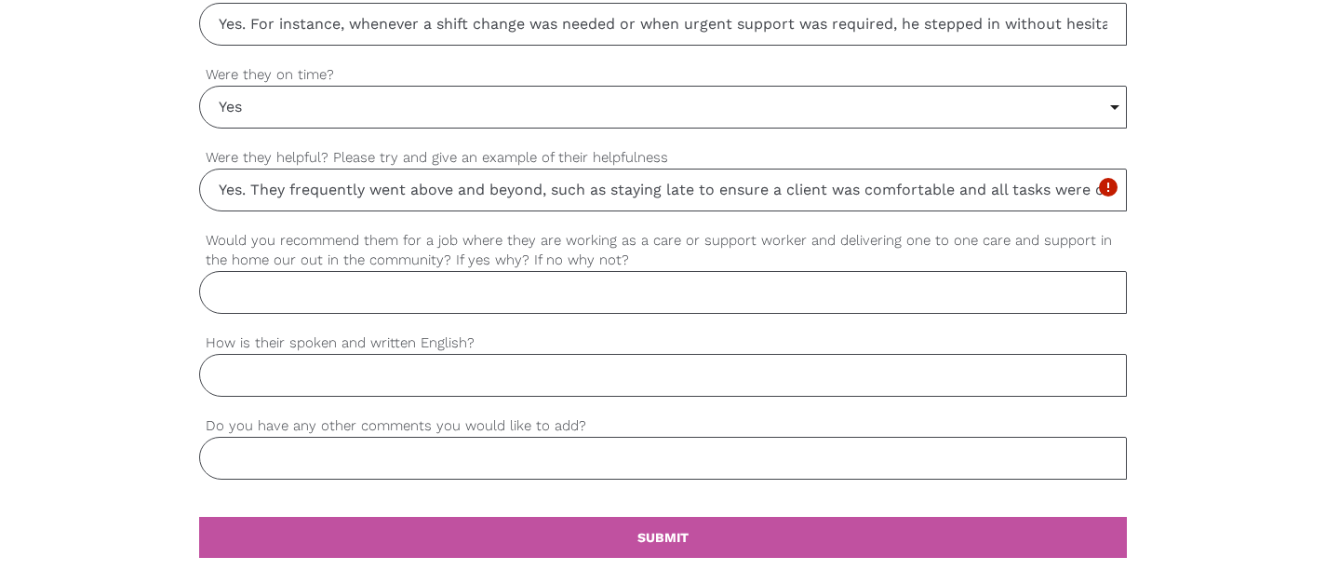
scroll to position [0, 370]
click at [533, 195] on input "Yes. They frequently went above and beyond, such as staying late to ensure a cl…" at bounding box center [663, 189] width 929 height 43
drag, startPoint x: 253, startPoint y: 190, endPoint x: 605, endPoint y: 187, distance: 351.9
click at [605, 187] on input "Yes. They frequently went above and beyond, such as staying late to ensure a cl…" at bounding box center [663, 189] width 929 height 43
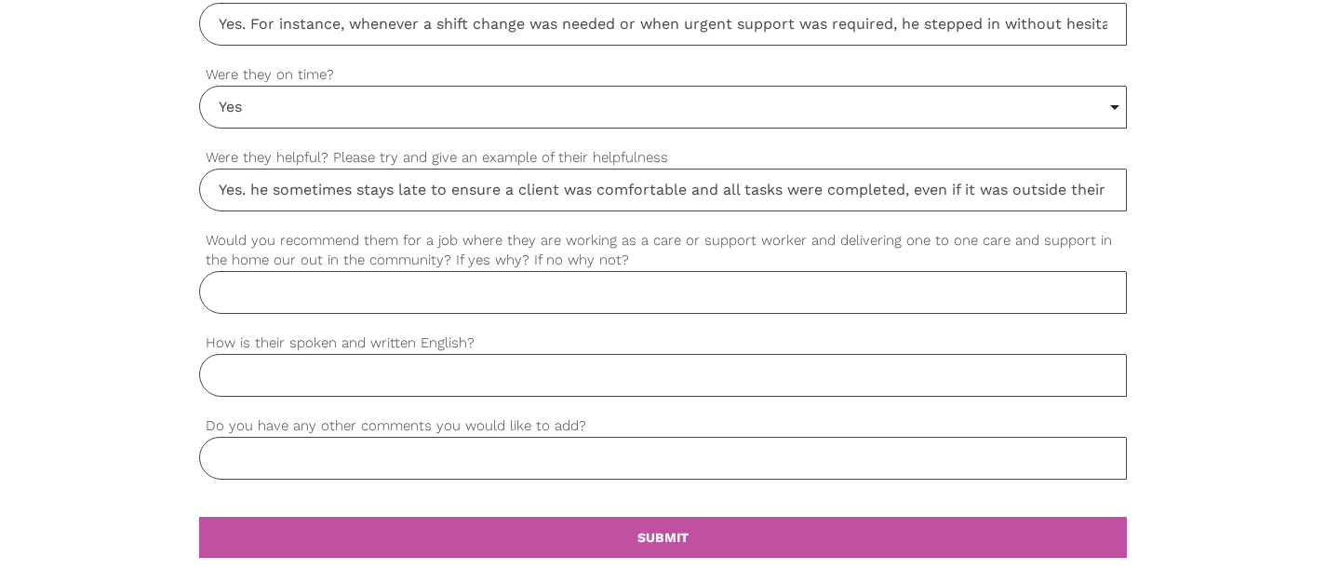
click at [829, 174] on input "Yes. he sometimes stays late to ensure a client was comfortable and all tasks w…" at bounding box center [663, 189] width 929 height 43
click at [860, 176] on input "Yes. he sometimes stays late to ensure a client was comfortable and all tasks w…" at bounding box center [663, 189] width 929 height 43
click at [970, 196] on input "Yes. he sometimes stays late to ensure a client was comfortable and all tasks w…" at bounding box center [663, 189] width 929 height 43
drag, startPoint x: 978, startPoint y: 188, endPoint x: 1011, endPoint y: 187, distance: 32.6
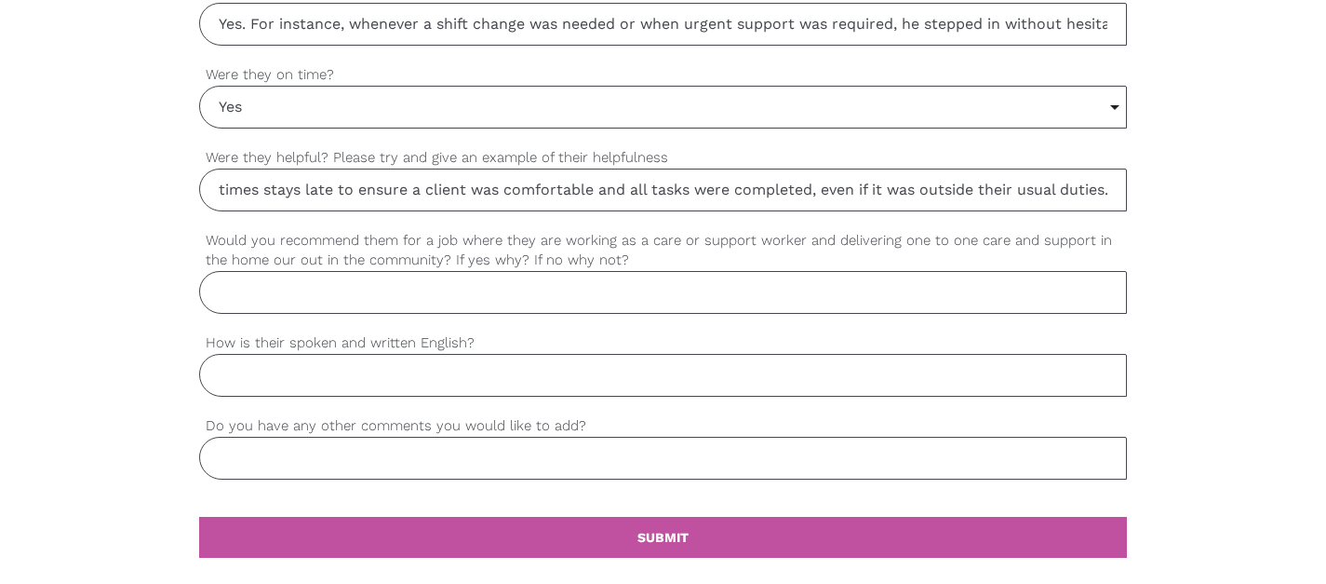
click at [1011, 187] on input "Yes. he sometimes stays late to ensure a client was comfortable and all tasks w…" at bounding box center [663, 189] width 929 height 43
type input "Yes. he sometimes stays late to ensure a client was comfortable and all tasks w…"
click at [475, 303] on input "Would you recommend them for a job where they are working as a care or support …" at bounding box center [663, 292] width 929 height 43
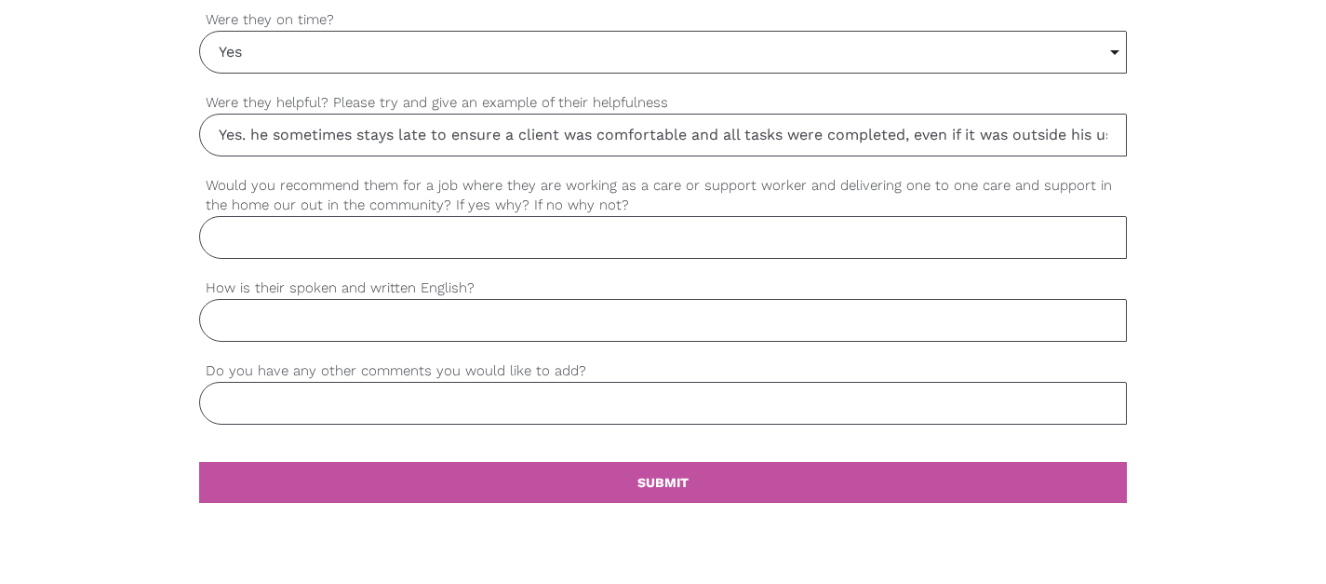
scroll to position [1725, 0]
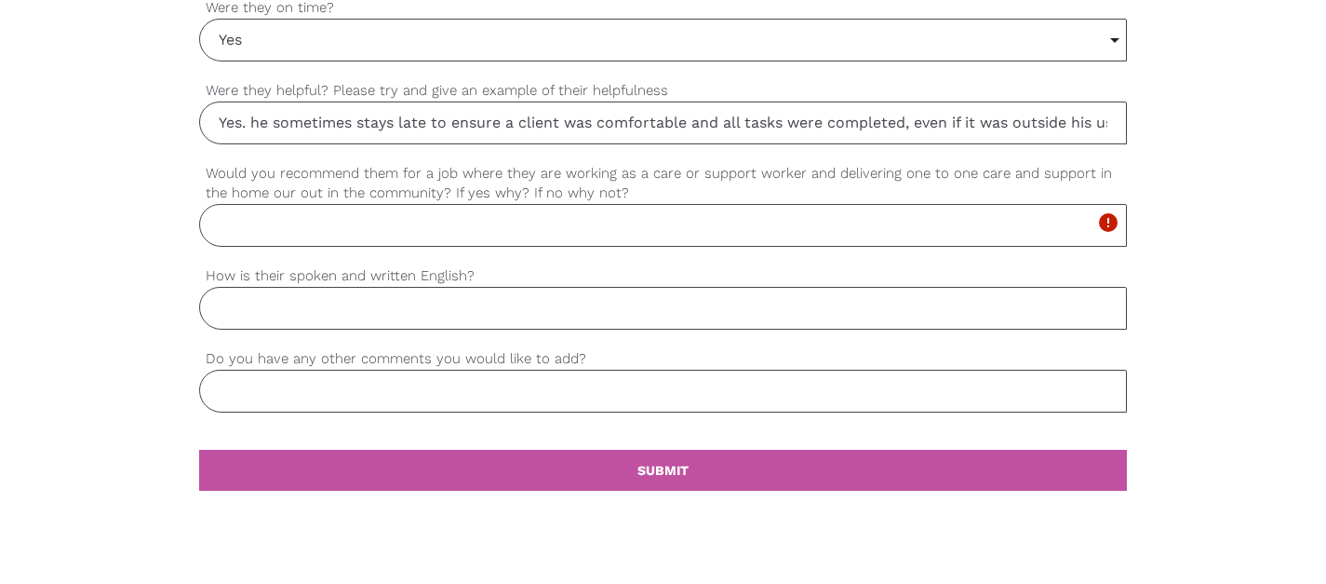
paste input "Yes, I strongly recommend them. They have demonstrated outstanding compassion, …"
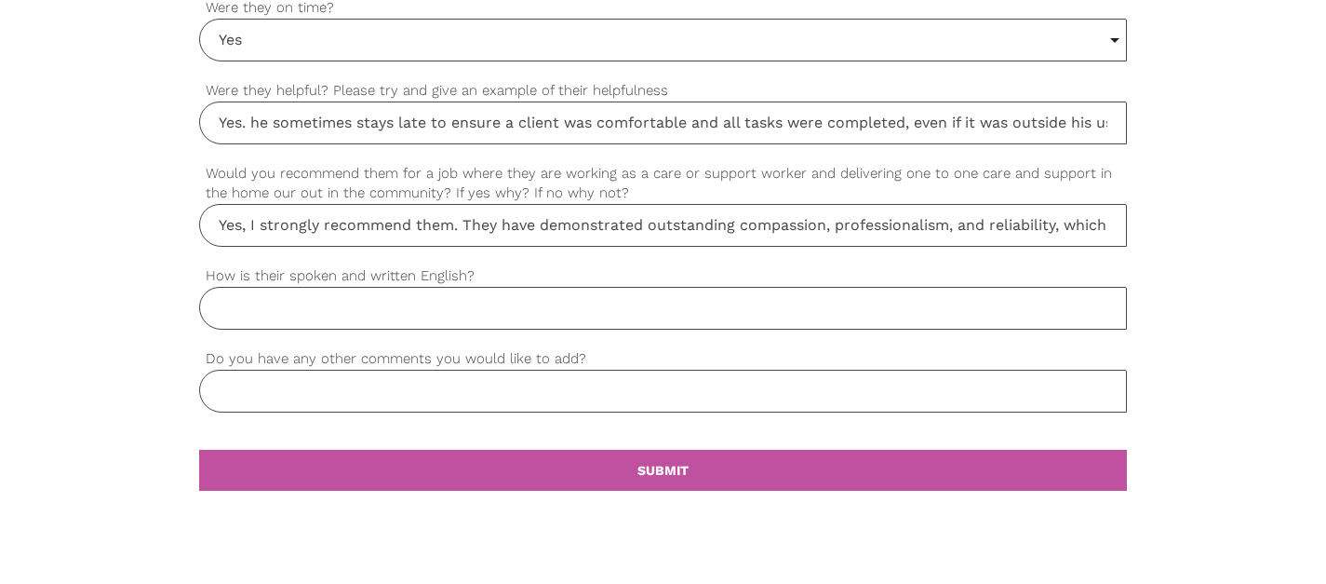
scroll to position [0, 392]
click at [594, 236] on input "Yes, I strongly recommend them. They have demonstrated outstanding compassion, …" at bounding box center [663, 225] width 929 height 43
click at [412, 228] on input "Yes, I strongly recommend them. They have demonstrated outstanding compassion, …" at bounding box center [663, 225] width 929 height 43
click at [255, 226] on input "Yes, I strongly recommend them. They have demonstrated outstanding compassion, …" at bounding box center [663, 225] width 929 height 43
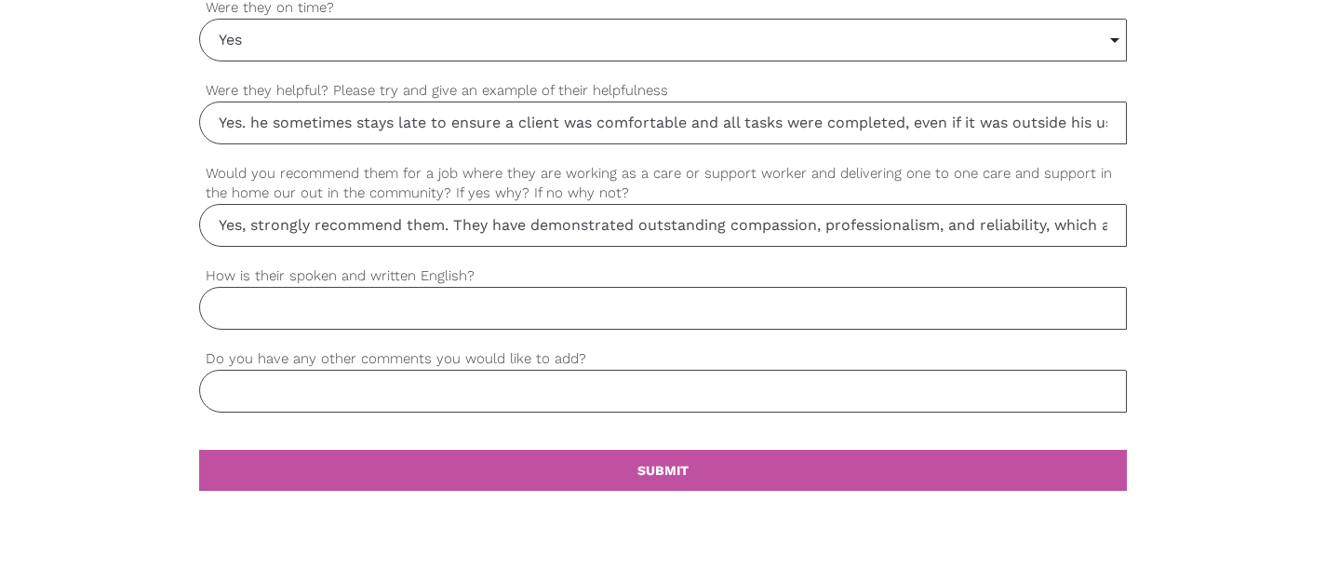
drag, startPoint x: 408, startPoint y: 226, endPoint x: 441, endPoint y: 228, distance: 33.6
click at [441, 228] on input "Yes, strongly recommend them. They have demonstrated outstanding compassion, pr…" at bounding box center [663, 225] width 929 height 43
drag, startPoint x: 411, startPoint y: 225, endPoint x: 482, endPoint y: 225, distance: 70.7
click at [482, 225] on input "Yes, strongly recommend. They have demonstrated outstanding compassion, profess…" at bounding box center [663, 225] width 929 height 43
click at [868, 234] on input "Yes, strongly recommend. He has demonstrated outstanding compassion, profession…" at bounding box center [663, 225] width 929 height 43
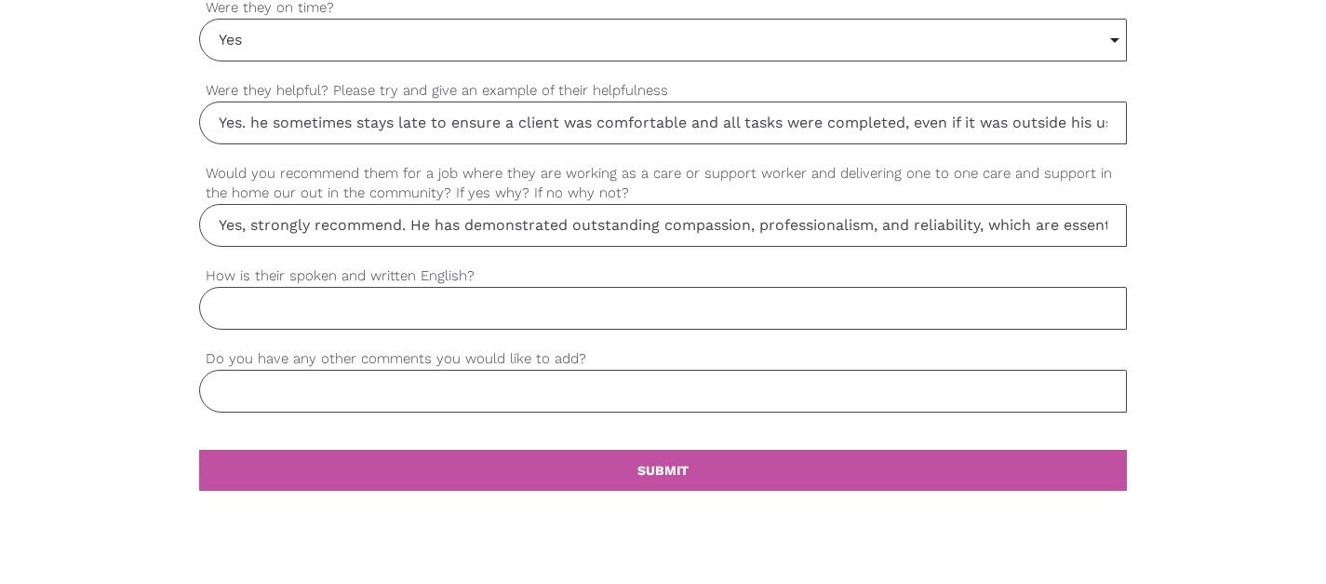
scroll to position [0, 317]
type input "Yes, strongly recommend. He has demonstrated outstanding compassion, profession…"
click at [927, 306] on input "How is their spoken and written English?" at bounding box center [663, 308] width 929 height 43
paste input "Excellent. They communicate clearly, respectfully, and effectively with both cl…"
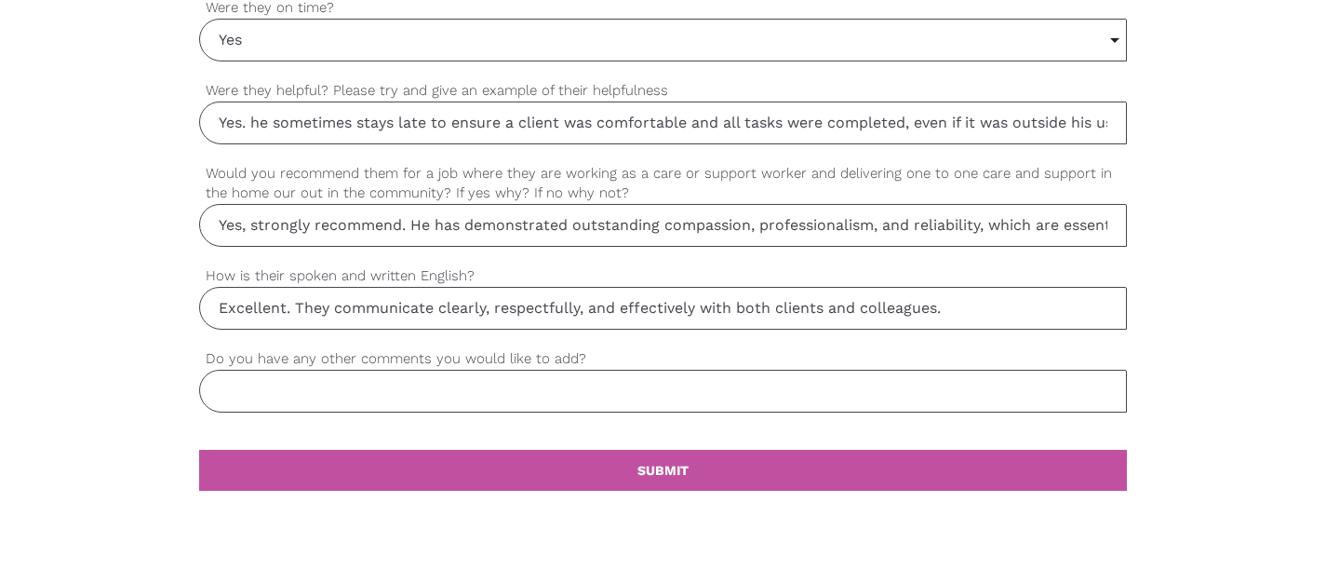
drag, startPoint x: 297, startPoint y: 308, endPoint x: 330, endPoint y: 309, distance: 33.5
click at [330, 309] on input "Excellent. They communicate clearly, respectfully, and effectively with both cl…" at bounding box center [663, 308] width 929 height 43
click at [417, 309] on input "Excellent. He communicate clearly, respectfully, and effectively with both clie…" at bounding box center [663, 308] width 929 height 43
drag, startPoint x: 488, startPoint y: 309, endPoint x: 580, endPoint y: 311, distance: 92.2
click at [580, 311] on input "Excellent. He communicates clearly, respectfully, and effectively with both cli…" at bounding box center [663, 308] width 929 height 43
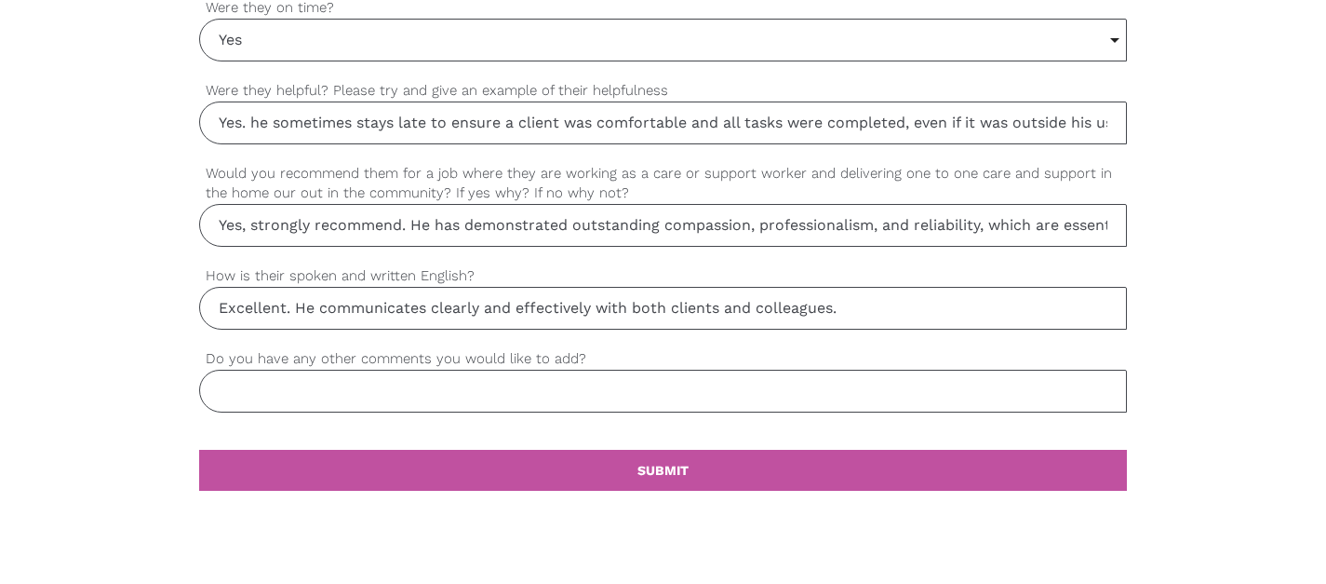
drag, startPoint x: 595, startPoint y: 308, endPoint x: 833, endPoint y: 308, distance: 238.3
click at [833, 308] on input "Excellent. He communicates clearly and effectively with both clients and collea…" at bounding box center [663, 308] width 929 height 43
type input "Excellent. He communicates clearly and effectively."
click at [726, 385] on input "Do you have any other comments you would like to add?" at bounding box center [663, 391] width 929 height 43
paste input "They are a caring, dedicated, and responsible individual who takes pride in the…"
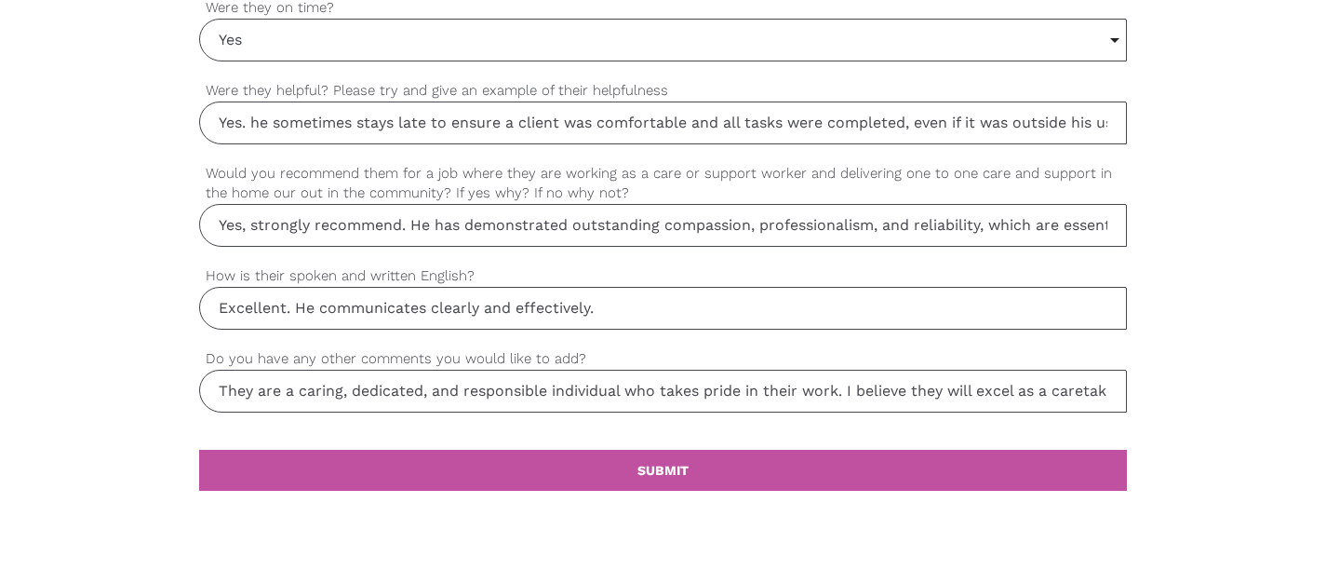
scroll to position [0, 358]
click at [344, 410] on input "They are a caring, dedicated, and responsible individual who takes pride in the…" at bounding box center [663, 391] width 929 height 43
click at [411, 394] on input "They are a caring, dedicated, and responsible individual who takes pride in the…" at bounding box center [663, 391] width 929 height 43
drag, startPoint x: 209, startPoint y: 395, endPoint x: 282, endPoint y: 395, distance: 72.6
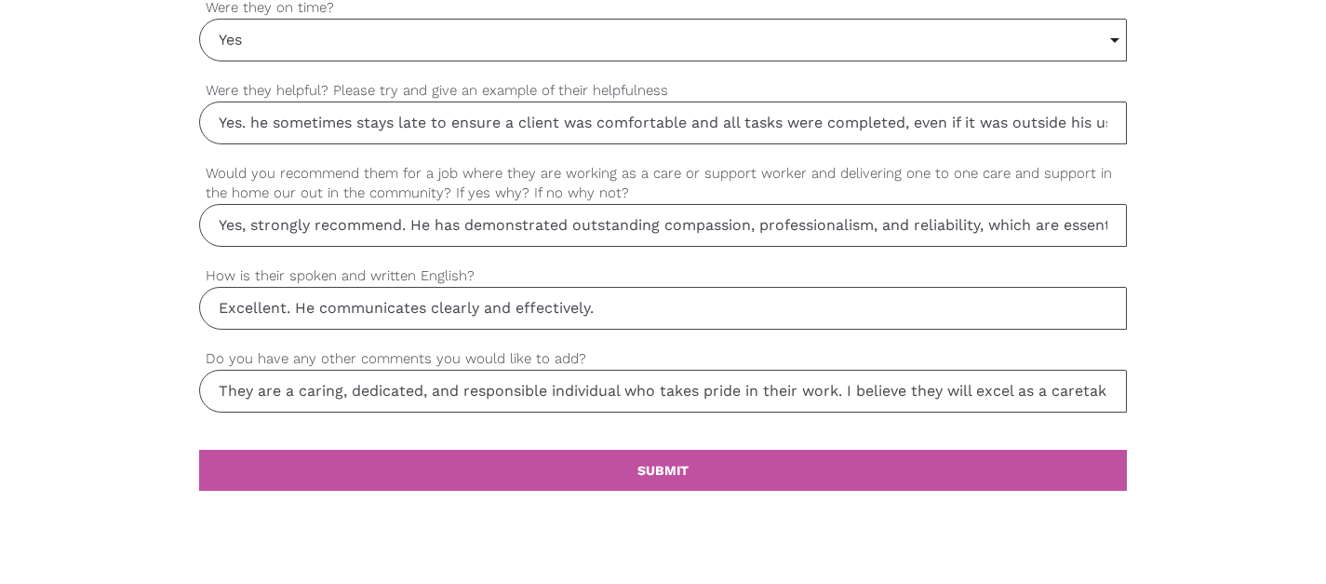
click at [282, 395] on input "They are a caring, dedicated, and responsible individual who takes pride in the…" at bounding box center [663, 391] width 929 height 43
click at [880, 391] on input "[PERSON_NAME] is a caring, dedicated, and responsible individual who takes prid…" at bounding box center [663, 391] width 929 height 43
drag, startPoint x: 779, startPoint y: 393, endPoint x: 814, endPoint y: 394, distance: 34.5
click at [814, 394] on input "[PERSON_NAME] is a caring, dedicated, and responsible individual who takes prid…" at bounding box center [663, 391] width 929 height 43
click at [918, 387] on input "[PERSON_NAME] is a caring, dedicated, and responsible individual who takes prid…" at bounding box center [663, 391] width 929 height 43
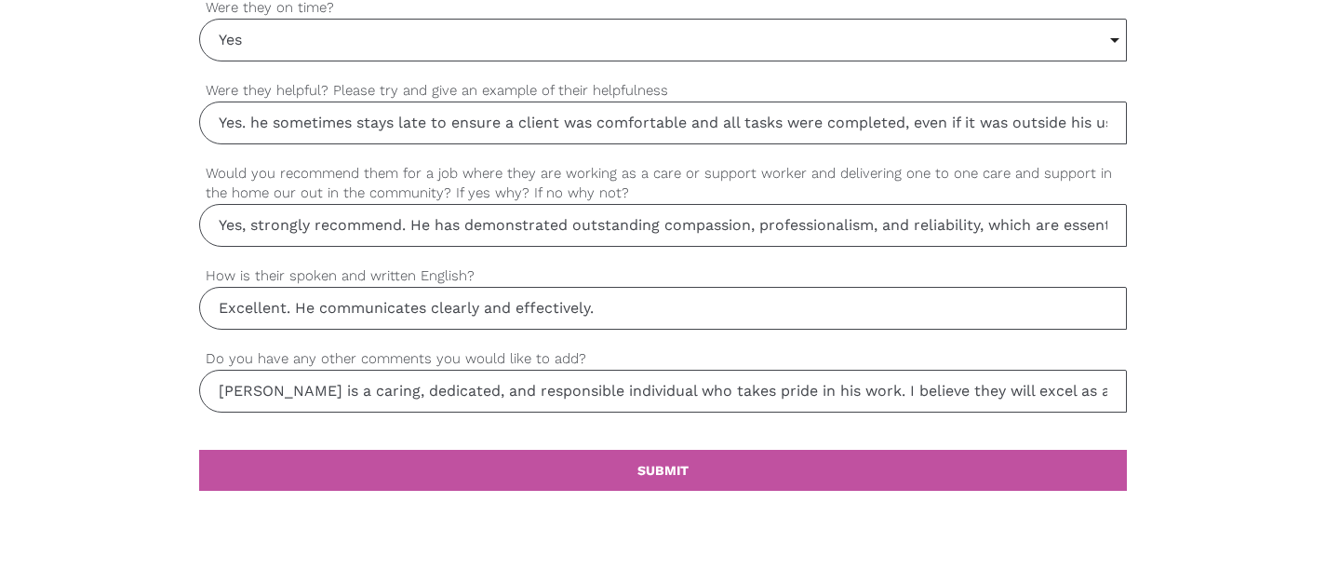
drag, startPoint x: 915, startPoint y: 390, endPoint x: 946, endPoint y: 391, distance: 30.7
click at [946, 391] on input "[PERSON_NAME] is a caring, dedicated, and responsible individual who takes prid…" at bounding box center [663, 391] width 929 height 43
click at [1056, 392] on input "[PERSON_NAME] is a caring, dedicated, and responsible individual who takes prid…" at bounding box center [663, 391] width 929 height 43
drag, startPoint x: 983, startPoint y: 394, endPoint x: 1011, endPoint y: 393, distance: 27.9
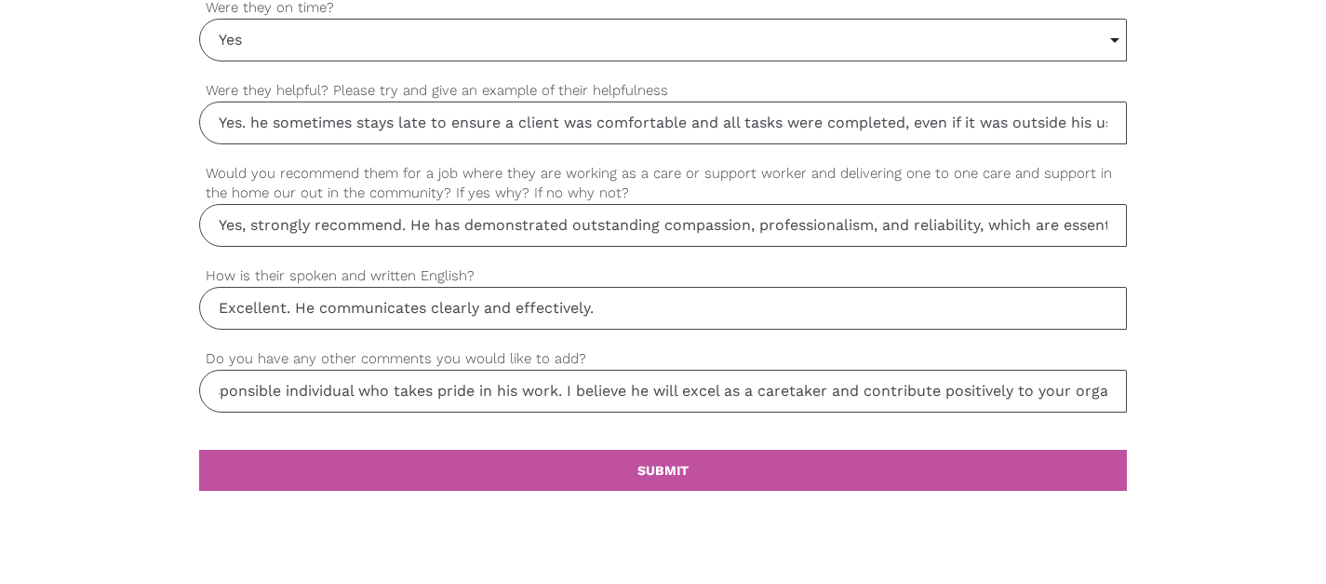
click at [1011, 393] on input "[PERSON_NAME] is a caring, dedicated, and responsible individual who takes prid…" at bounding box center [663, 391] width 929 height 43
click at [1079, 394] on input "[PERSON_NAME] is a caring, dedicated, and responsible individual who takes prid…" at bounding box center [663, 391] width 929 height 43
click at [1094, 394] on input "[PERSON_NAME] is a caring, dedicated, and responsible individual who takes prid…" at bounding box center [663, 391] width 929 height 43
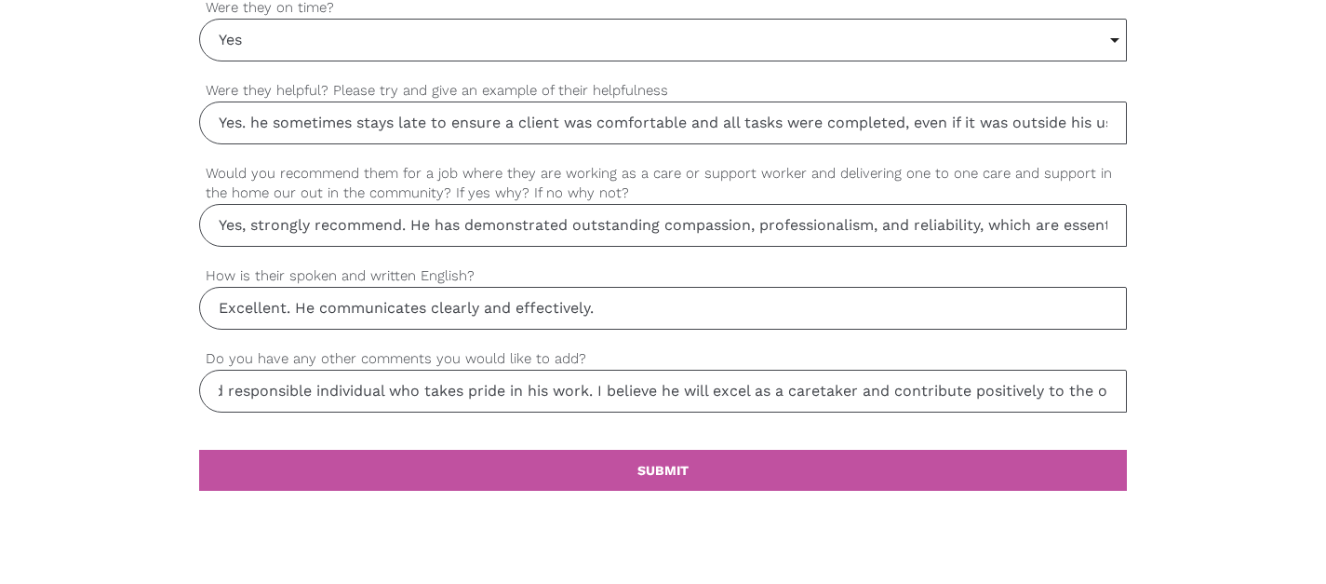
scroll to position [0, 336]
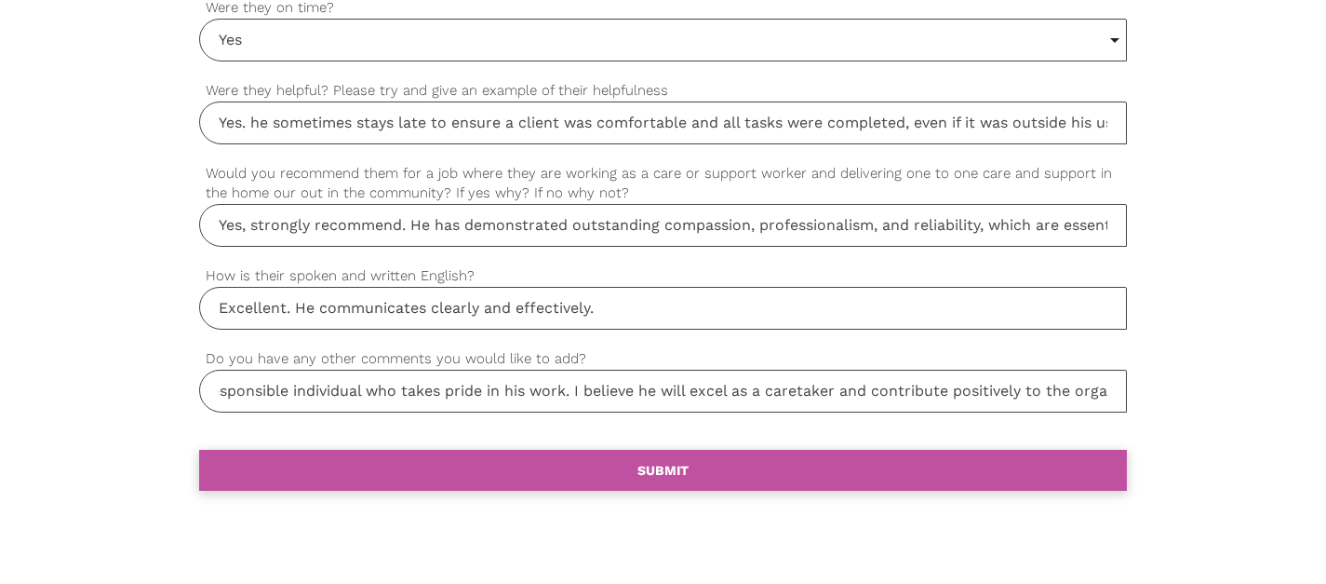
type input "[PERSON_NAME] is a caring, dedicated, and responsible individual who takes prid…"
click at [865, 474] on link "settings SUBMIT" at bounding box center [663, 470] width 929 height 41
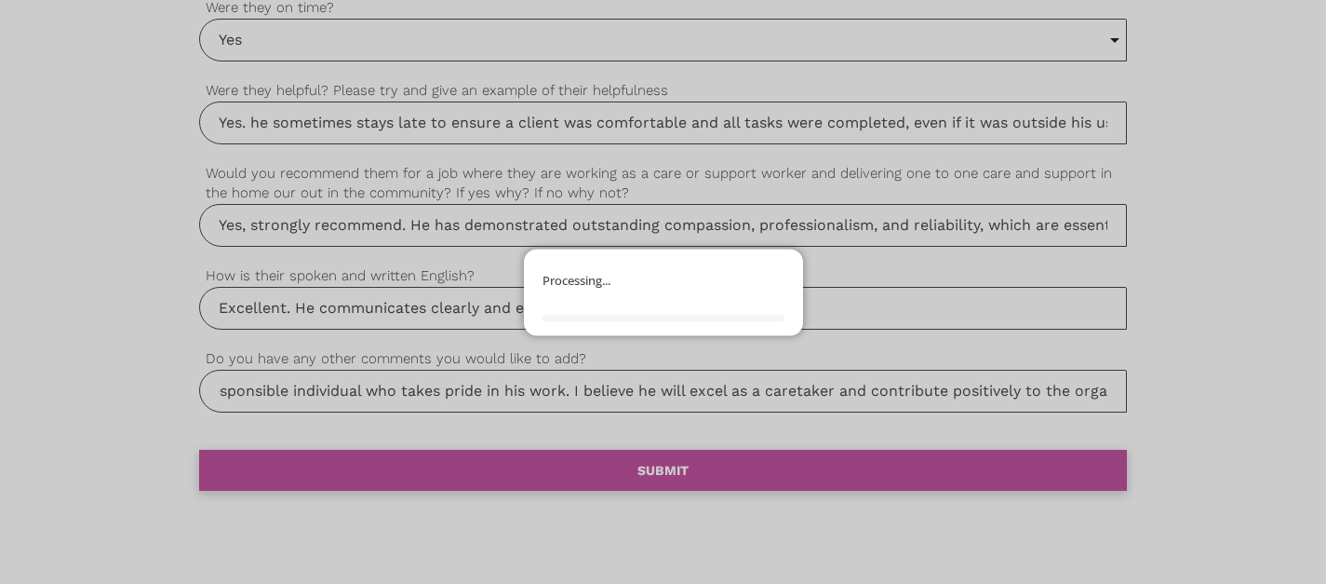
scroll to position [0, 0]
